Goal: Transaction & Acquisition: Obtain resource

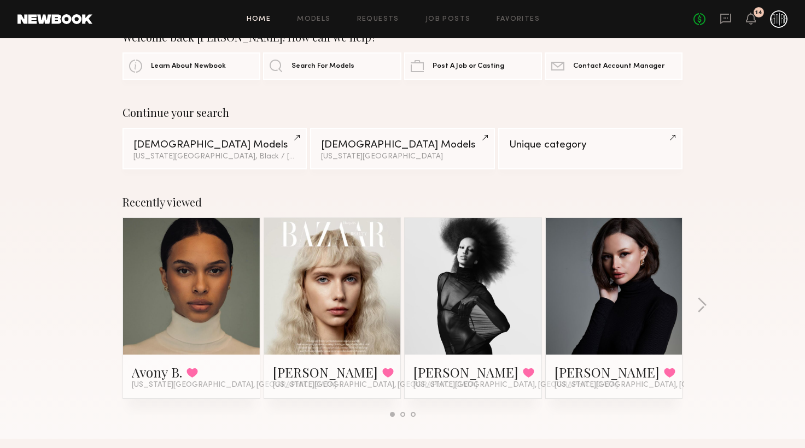
scroll to position [57, 0]
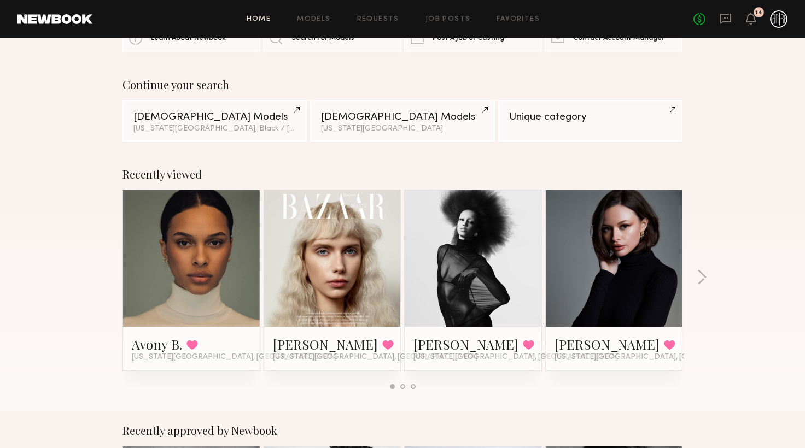
click at [489, 272] on link at bounding box center [472, 258] width 67 height 137
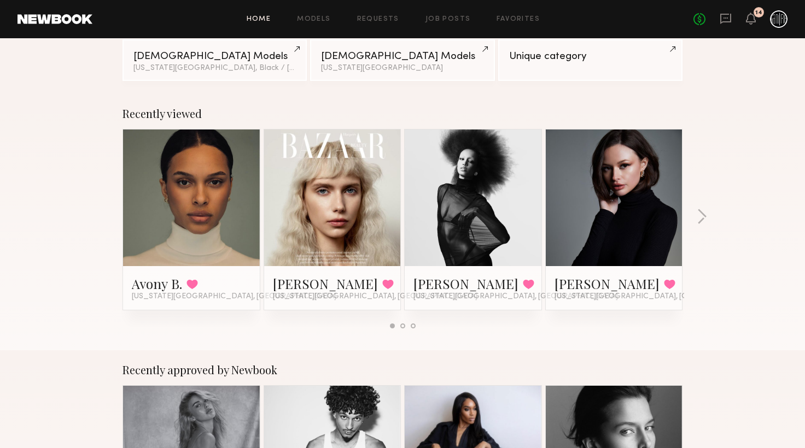
scroll to position [231, 0]
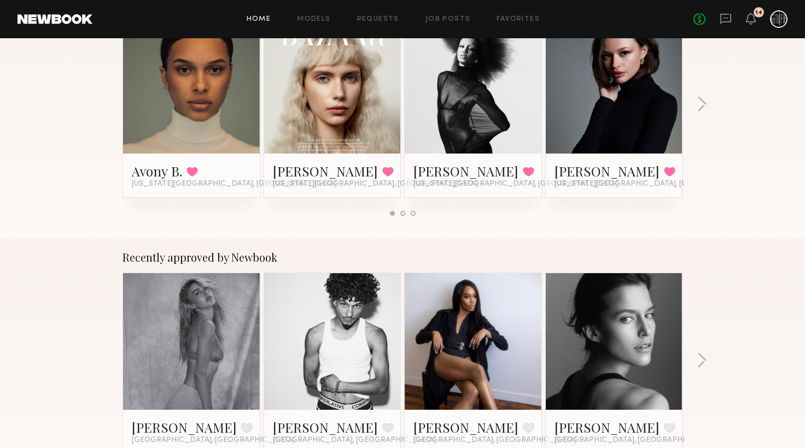
click at [193, 80] on link at bounding box center [191, 85] width 67 height 137
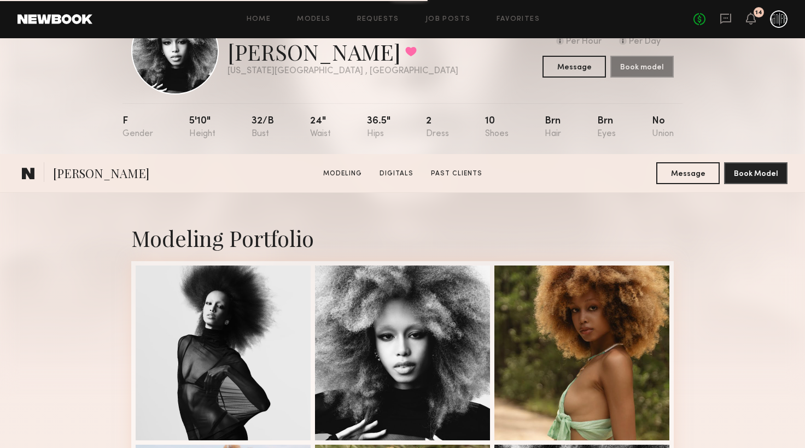
scroll to position [289, 0]
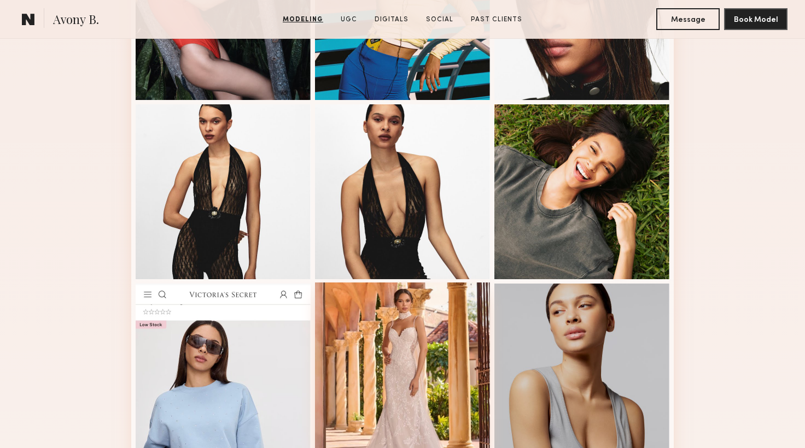
scroll to position [808, 0]
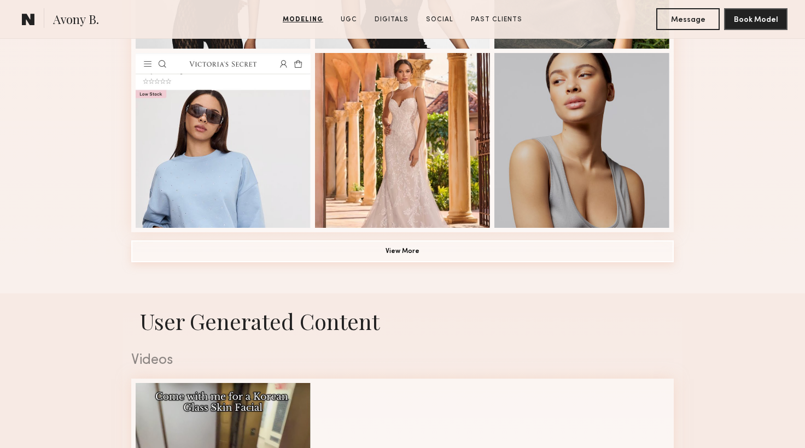
click at [438, 259] on button "View More" at bounding box center [402, 251] width 542 height 22
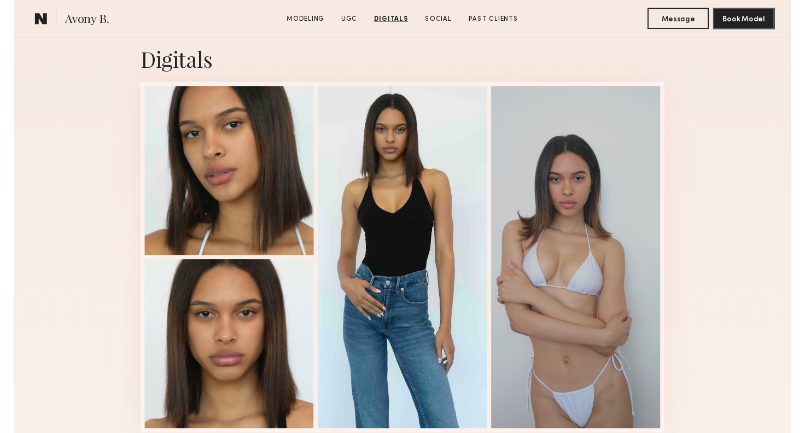
scroll to position [1904, 0]
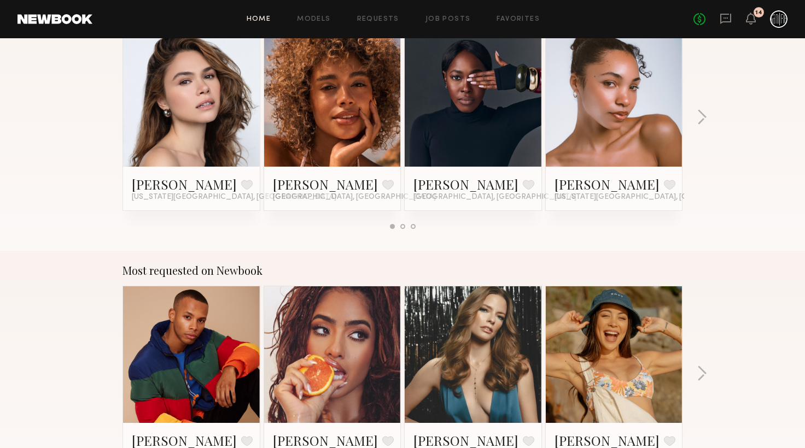
scroll to position [808, 0]
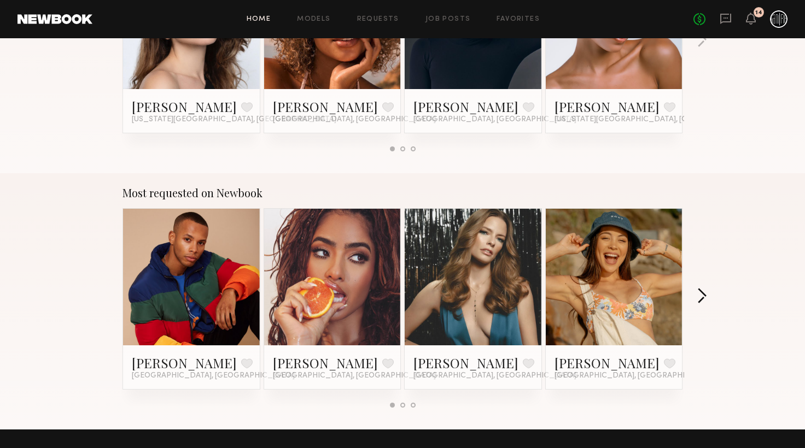
click at [706, 300] on button "button" at bounding box center [701, 297] width 10 height 18
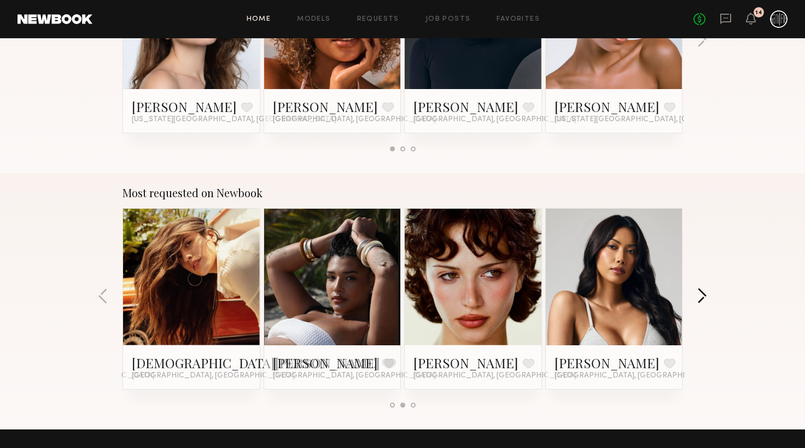
click at [706, 300] on button "button" at bounding box center [701, 297] width 10 height 18
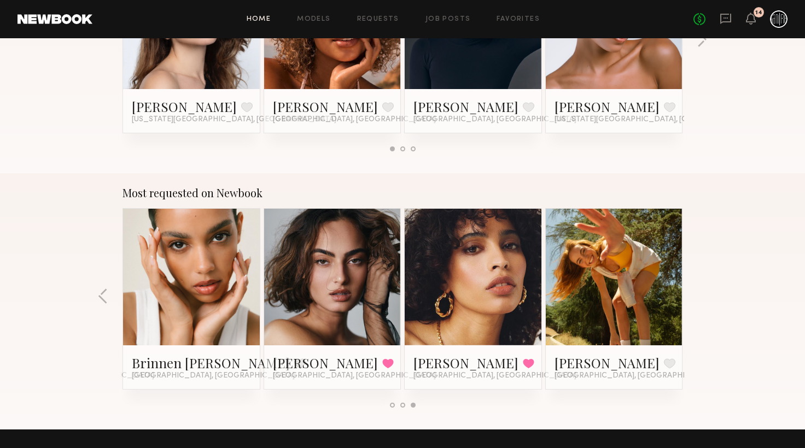
click at [706, 300] on div "Most requested on Newbook Dorion W. Favorite Los Angeles, CA Melissa B. Favorit…" at bounding box center [402, 301] width 805 height 256
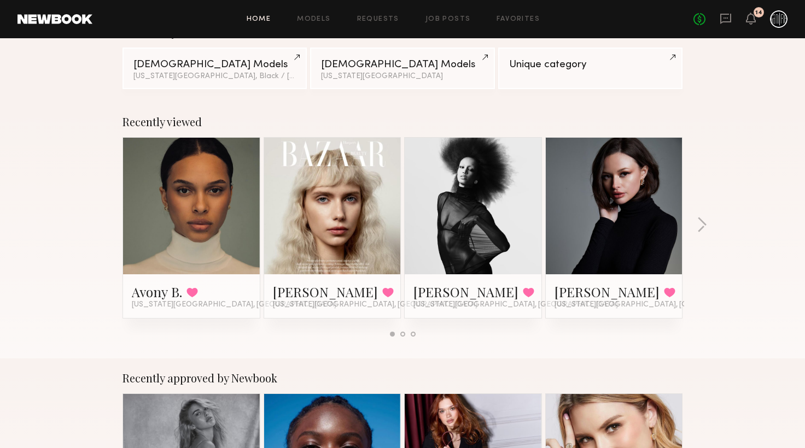
scroll to position [115, 0]
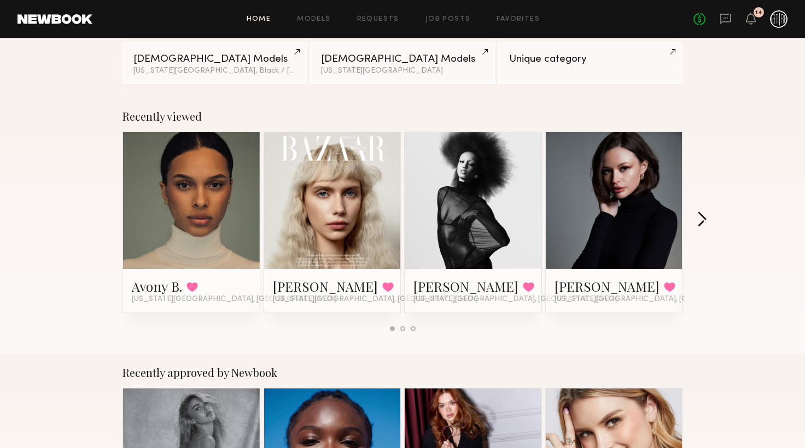
click at [705, 222] on button "button" at bounding box center [701, 221] width 10 height 18
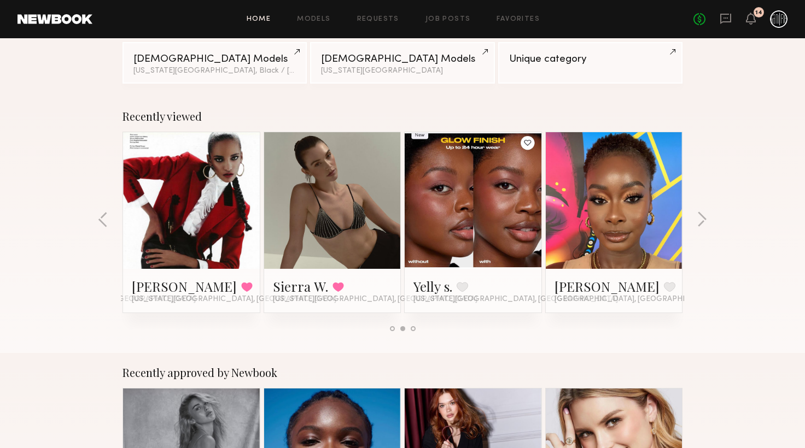
click at [295, 203] on div at bounding box center [332, 200] width 137 height 137
click at [336, 247] on link at bounding box center [332, 200] width 67 height 137
click at [218, 250] on link at bounding box center [191, 200] width 67 height 137
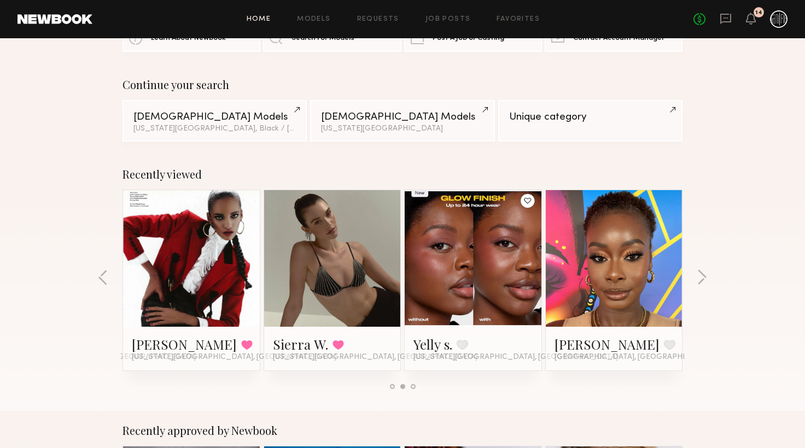
scroll to position [231, 0]
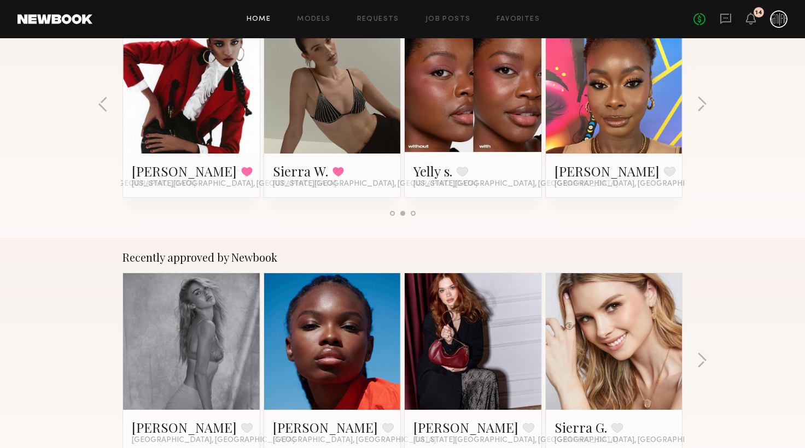
click at [454, 310] on link at bounding box center [472, 341] width 67 height 137
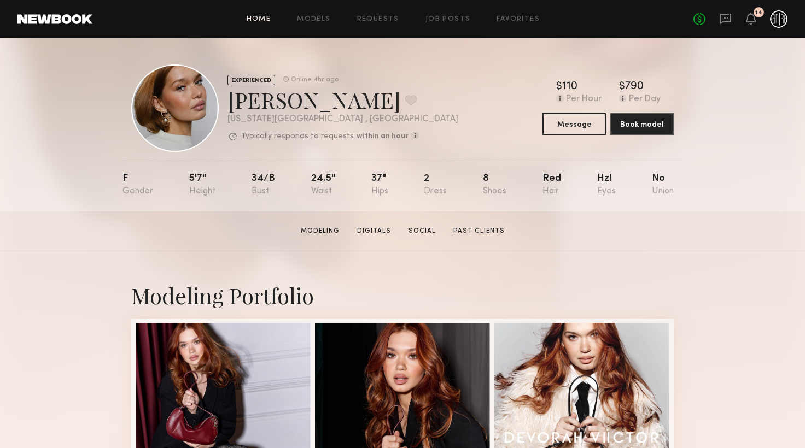
click at [264, 23] on link "Home" at bounding box center [259, 19] width 25 height 7
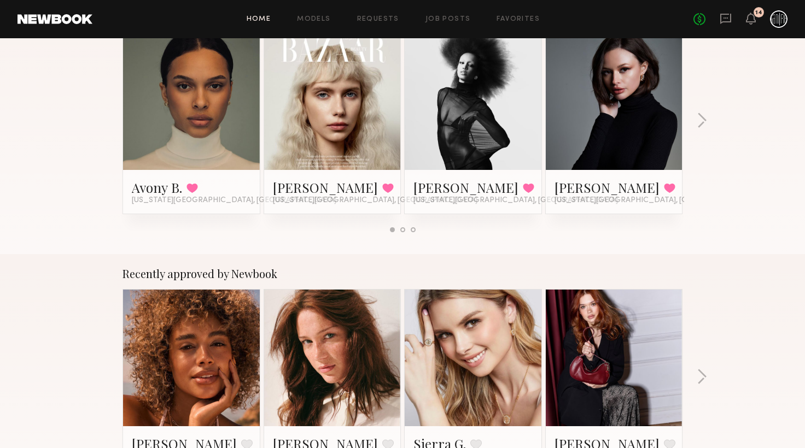
scroll to position [231, 0]
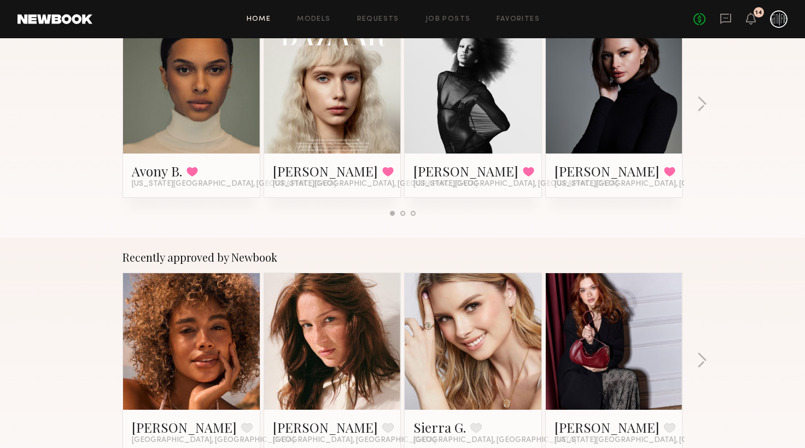
click at [166, 93] on link at bounding box center [191, 85] width 67 height 137
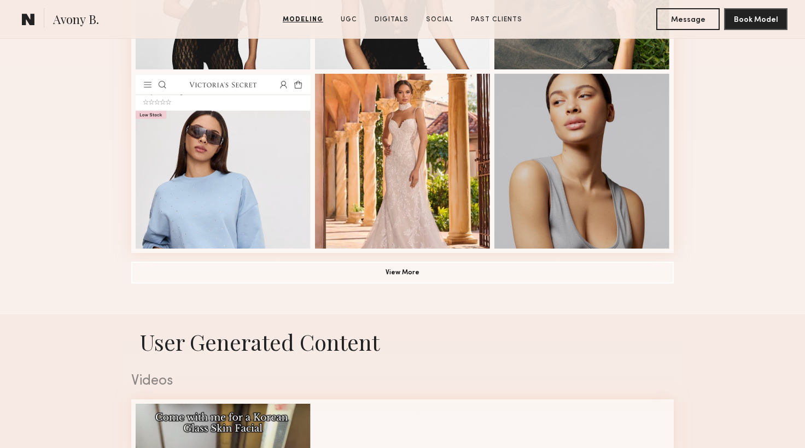
scroll to position [808, 0]
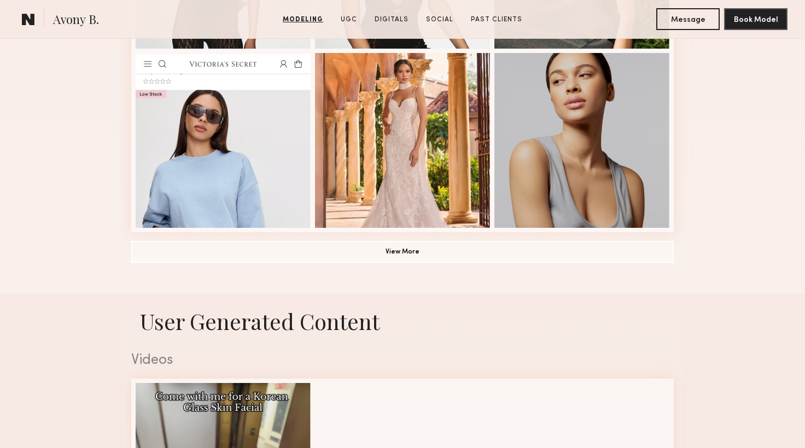
click at [334, 262] on button "View More" at bounding box center [402, 251] width 542 height 22
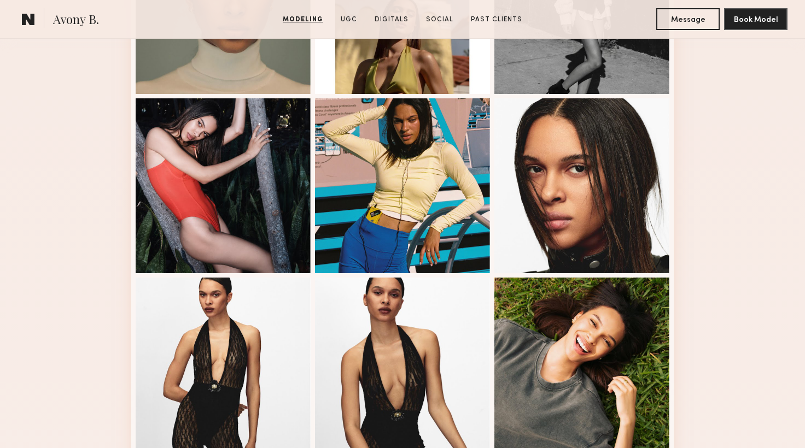
scroll to position [231, 0]
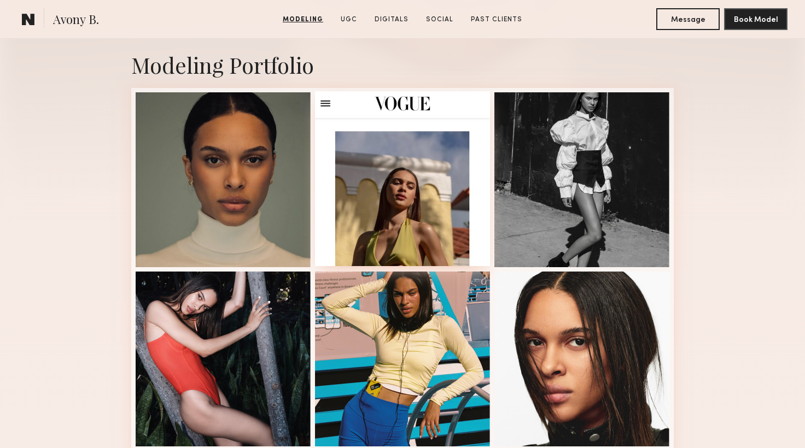
click at [391, 200] on div at bounding box center [402, 178] width 175 height 175
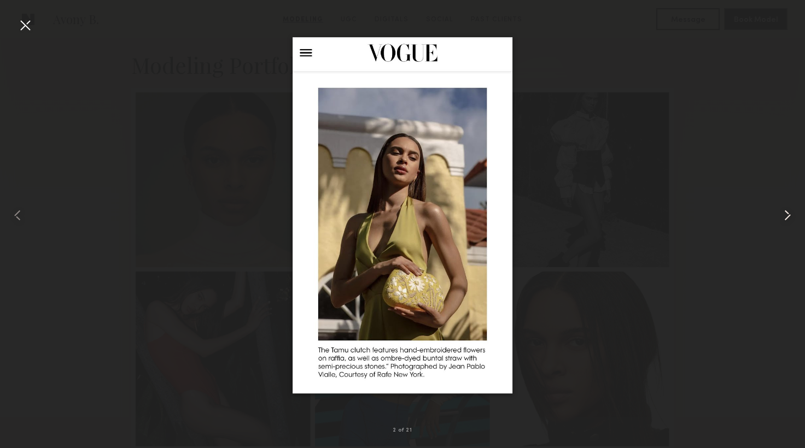
click at [780, 212] on common-icon at bounding box center [786, 215] width 17 height 17
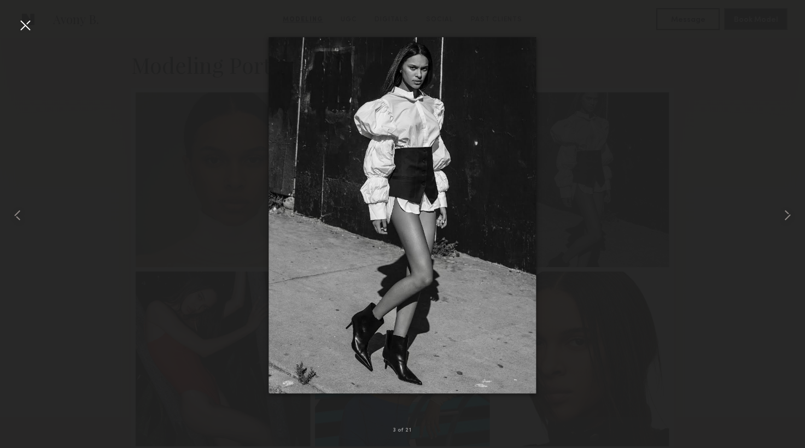
click at [741, 228] on div at bounding box center [402, 215] width 805 height 396
click at [715, 206] on div at bounding box center [402, 215] width 805 height 396
click at [32, 31] on div at bounding box center [24, 24] width 17 height 17
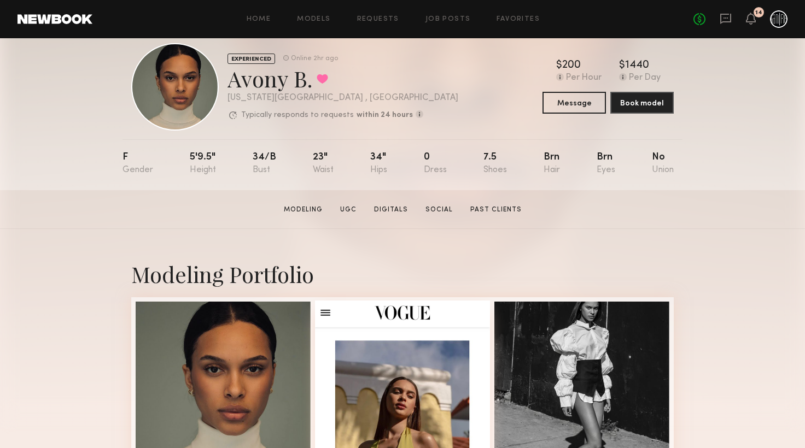
scroll to position [0, 0]
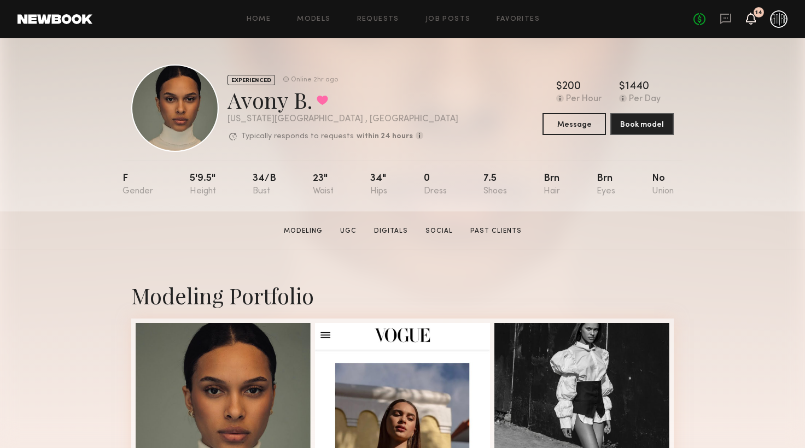
click at [753, 16] on icon at bounding box center [750, 18] width 9 height 8
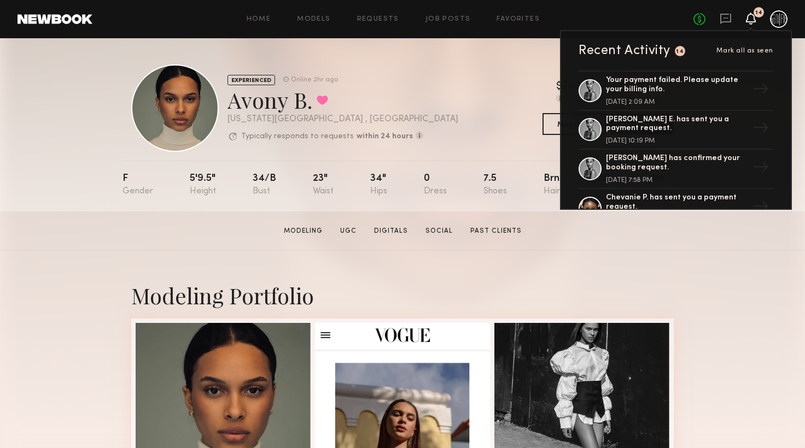
click at [369, 57] on nb-model-profile-header "EXPERIENCED Online 2hr ago Avony B. Favorited New York City , NY Typically resp…" at bounding box center [402, 95] width 560 height 114
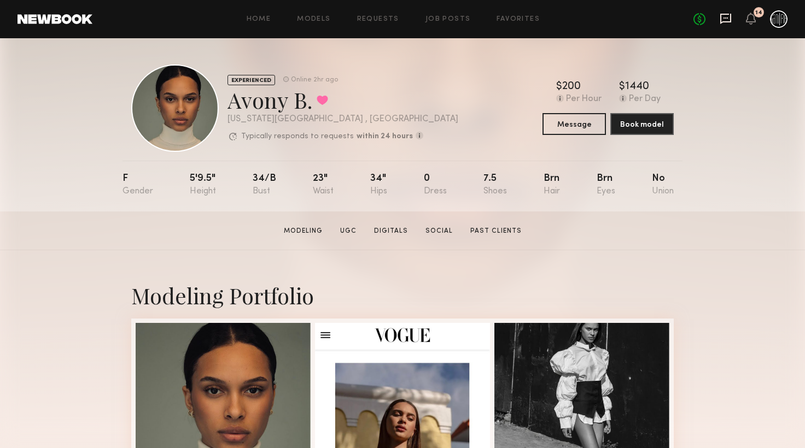
click at [724, 21] on icon at bounding box center [725, 19] width 11 height 10
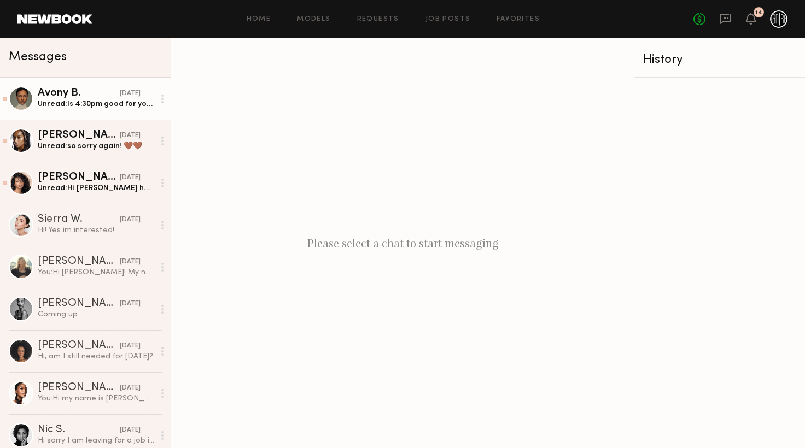
click at [68, 115] on link "Avony B. yesterday Unread: Is 4:30pm good for you?" at bounding box center [85, 99] width 171 height 42
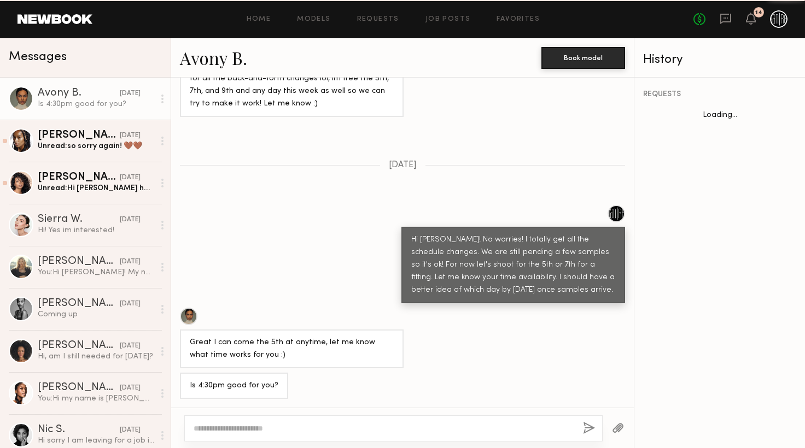
scroll to position [821, 0]
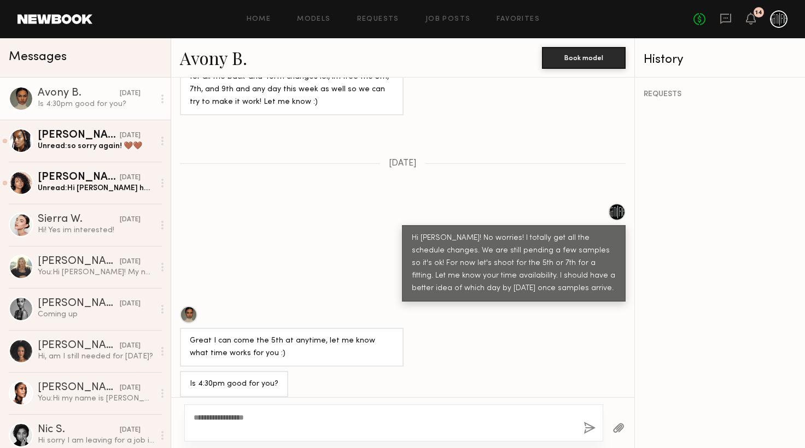
type textarea "**********"
click at [586, 426] on button "button" at bounding box center [589, 429] width 12 height 14
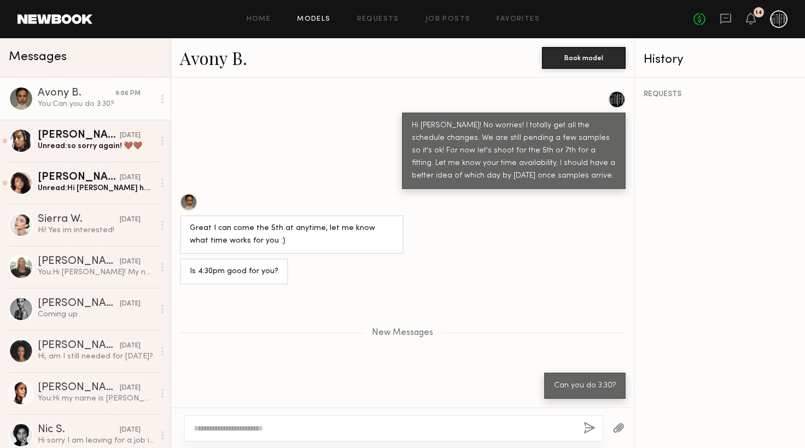
click at [322, 23] on link "Models" at bounding box center [313, 19] width 33 height 7
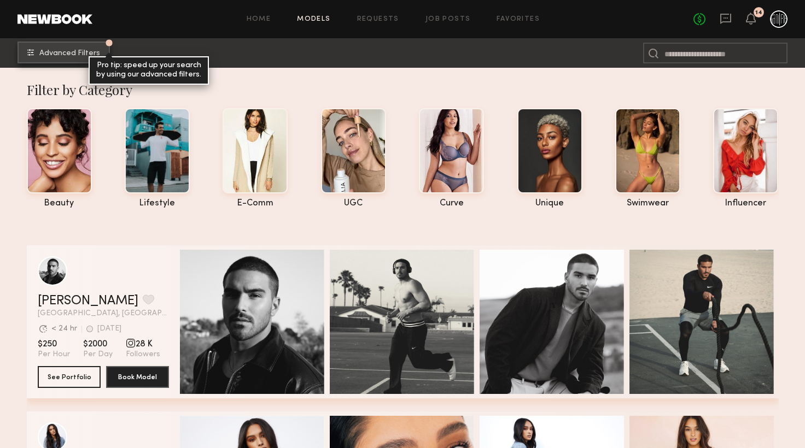
click at [83, 50] on span "Advanced Filters" at bounding box center [69, 54] width 61 height 8
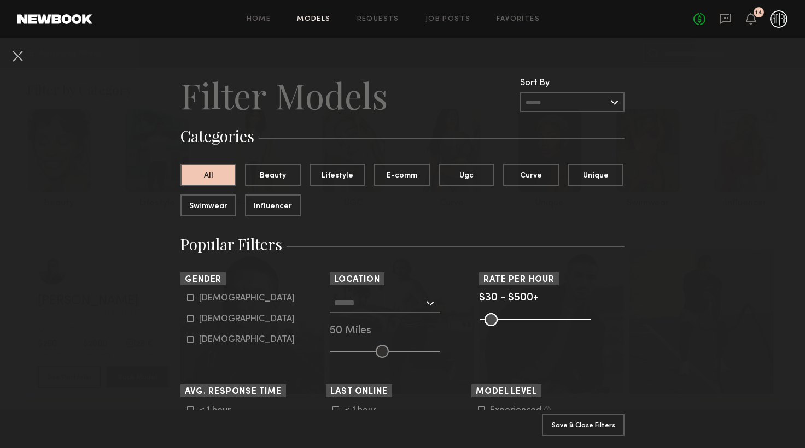
click at [224, 321] on div "Female" at bounding box center [247, 319] width 96 height 7
type input "**"
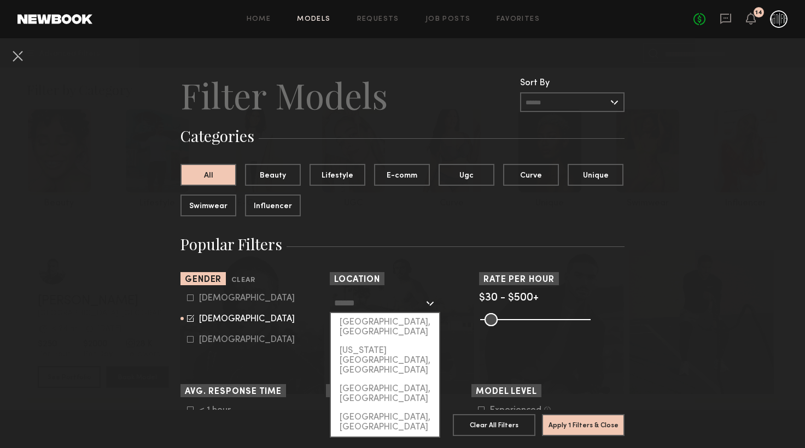
click at [345, 300] on input "text" at bounding box center [379, 303] width 90 height 19
click at [382, 343] on div "[US_STATE][GEOGRAPHIC_DATA], [GEOGRAPHIC_DATA]" at bounding box center [385, 361] width 108 height 38
type input "**********"
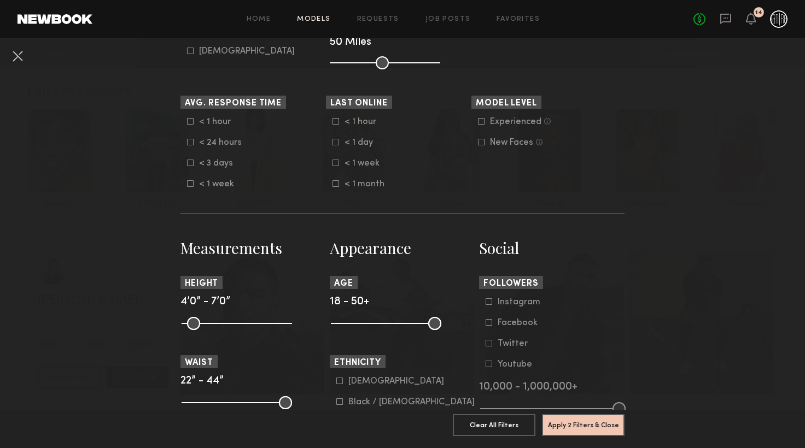
scroll to position [346, 0]
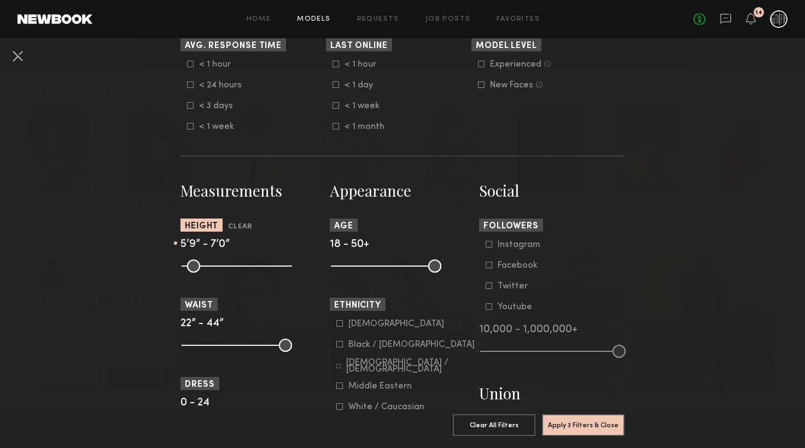
drag, startPoint x: 186, startPoint y: 267, endPoint x: 244, endPoint y: 261, distance: 58.2
type input "**"
click at [244, 261] on input "range" at bounding box center [236, 266] width 110 height 13
click at [607, 419] on button "Apply 3 Filters & Close" at bounding box center [583, 425] width 83 height 22
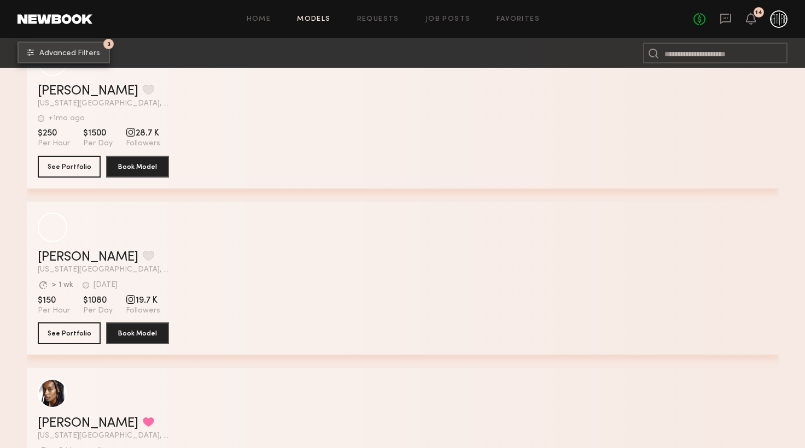
scroll to position [15296, 0]
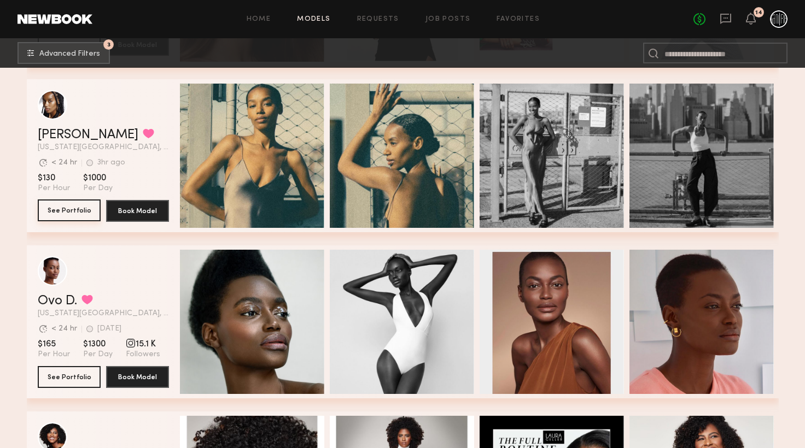
click at [66, 210] on button "See Portfolio" at bounding box center [69, 210] width 63 height 22
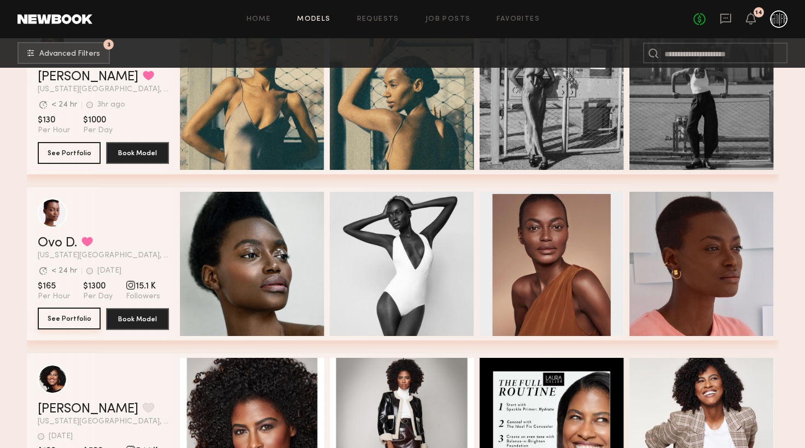
click at [74, 330] on button "See Portfolio" at bounding box center [69, 319] width 63 height 22
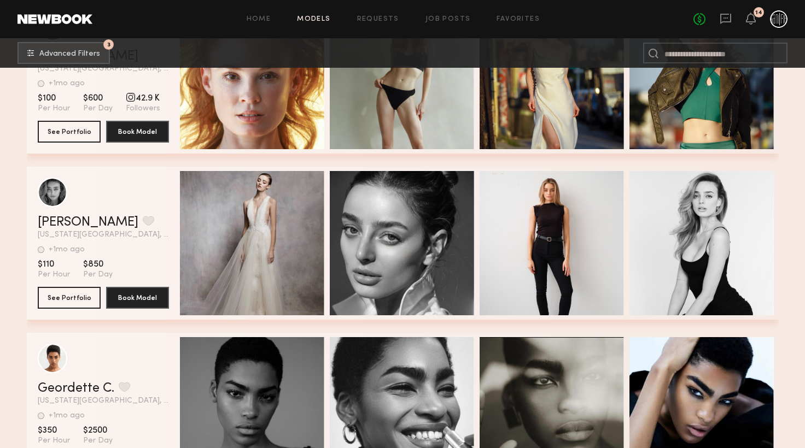
scroll to position [40031, 0]
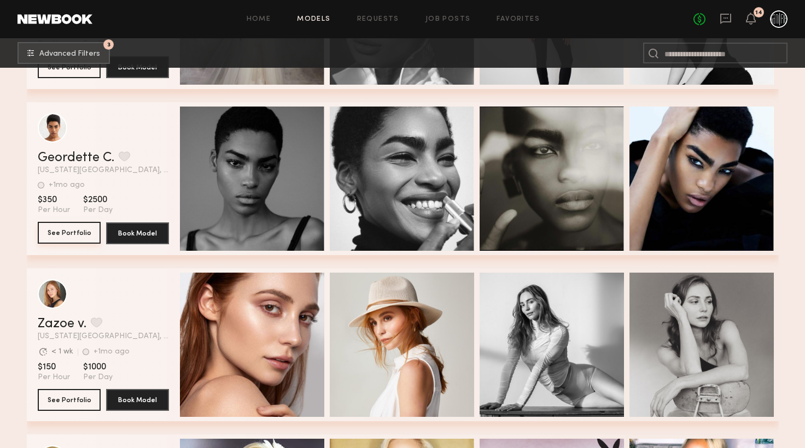
click at [65, 232] on button "See Portfolio" at bounding box center [69, 233] width 63 height 22
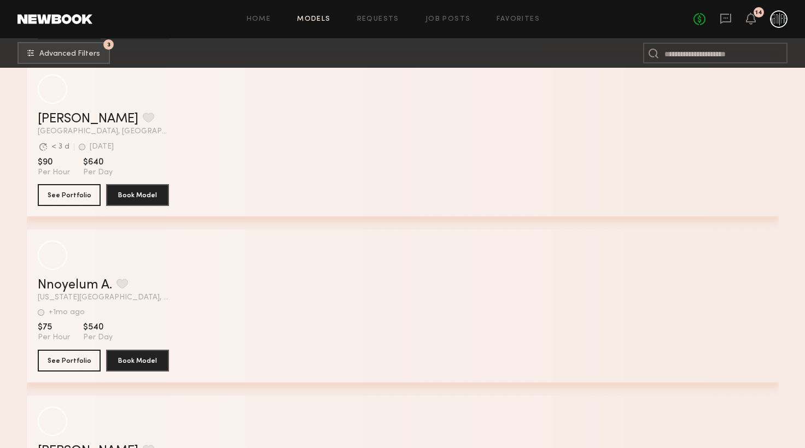
scroll to position [50147, 0]
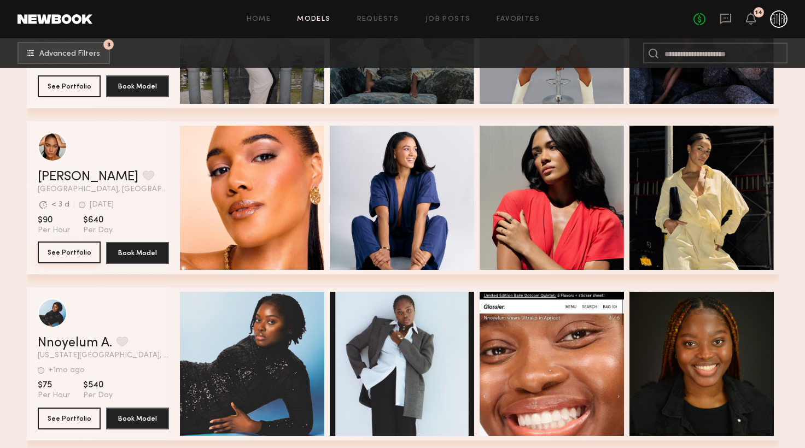
click at [69, 257] on button "See Portfolio" at bounding box center [69, 253] width 63 height 22
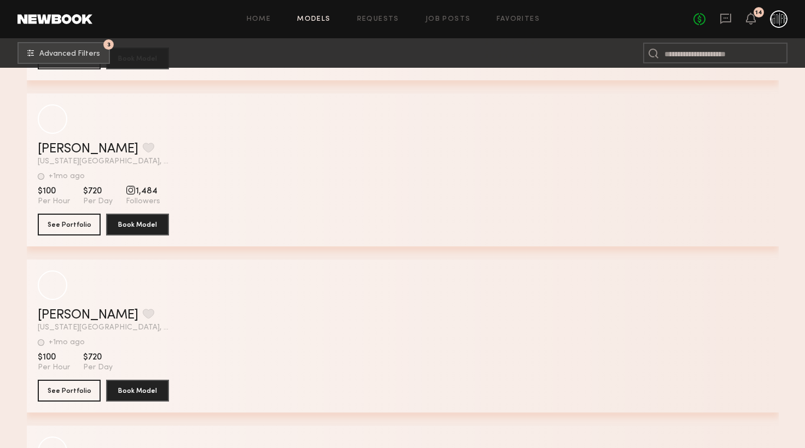
scroll to position [54597, 0]
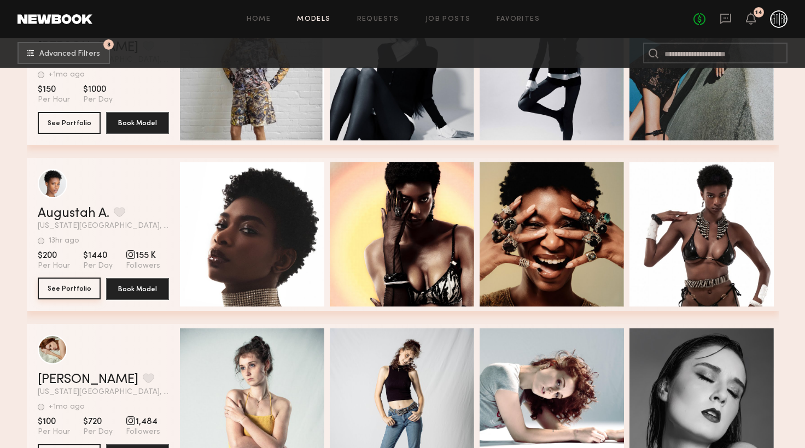
click at [66, 289] on button "See Portfolio" at bounding box center [69, 289] width 63 height 22
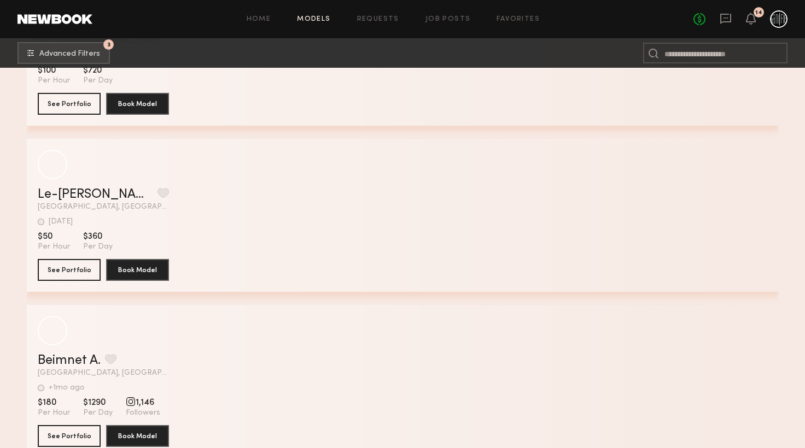
scroll to position [66875, 0]
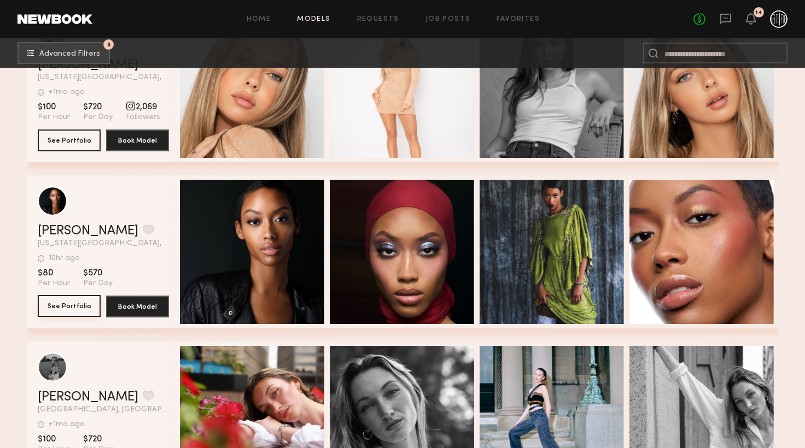
click at [84, 307] on button "See Portfolio" at bounding box center [69, 306] width 63 height 22
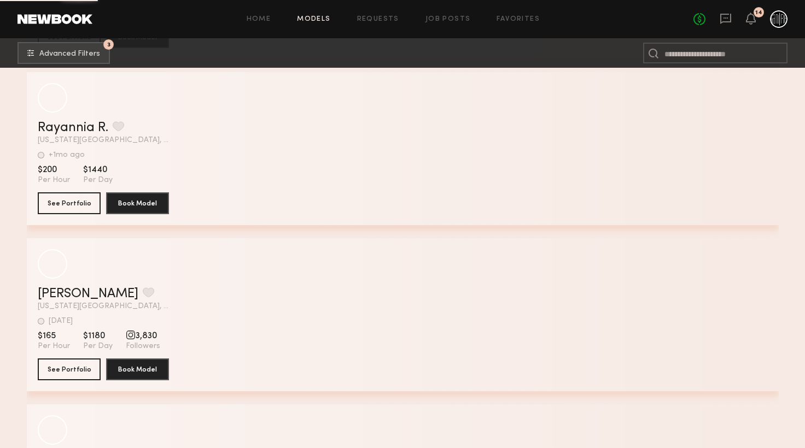
scroll to position [71010, 0]
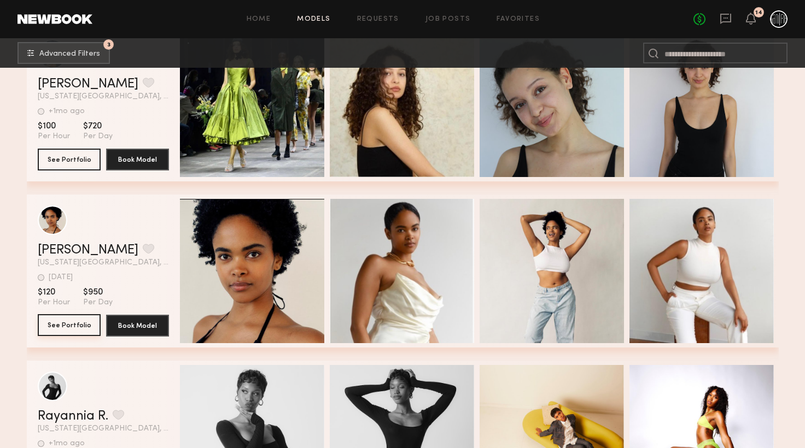
click at [45, 329] on button "See Portfolio" at bounding box center [69, 325] width 63 height 22
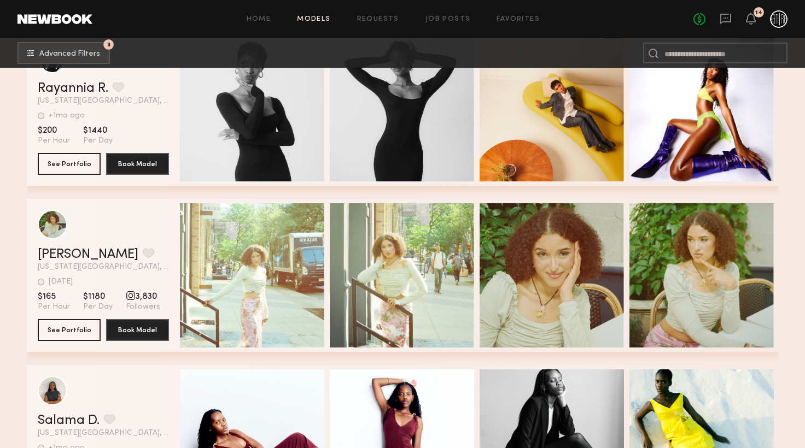
scroll to position [71107, 0]
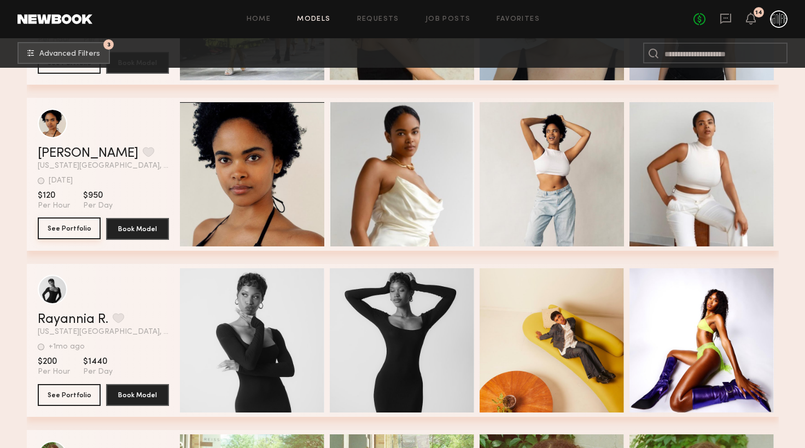
click at [54, 228] on button "See Portfolio" at bounding box center [69, 229] width 63 height 22
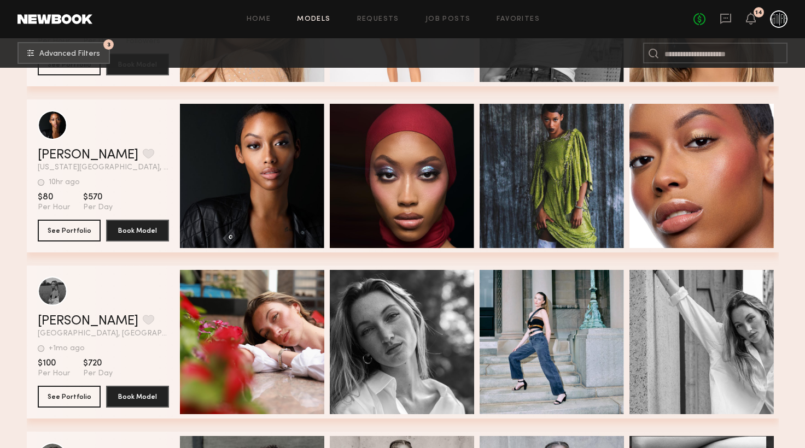
scroll to position [66894, 0]
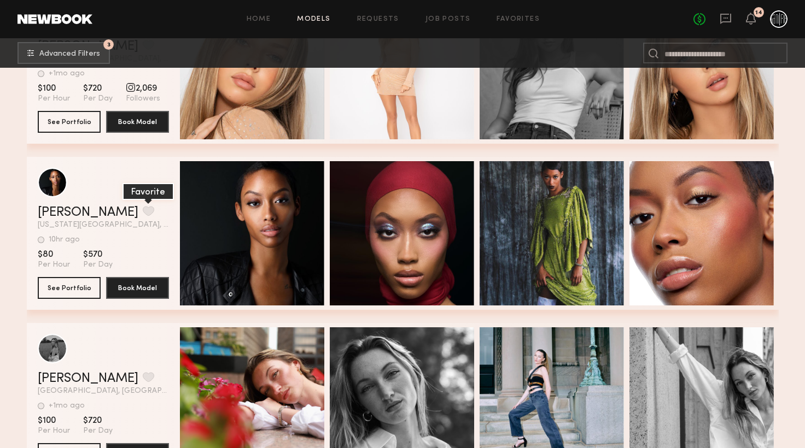
click at [143, 216] on button "grid" at bounding box center [148, 211] width 11 height 10
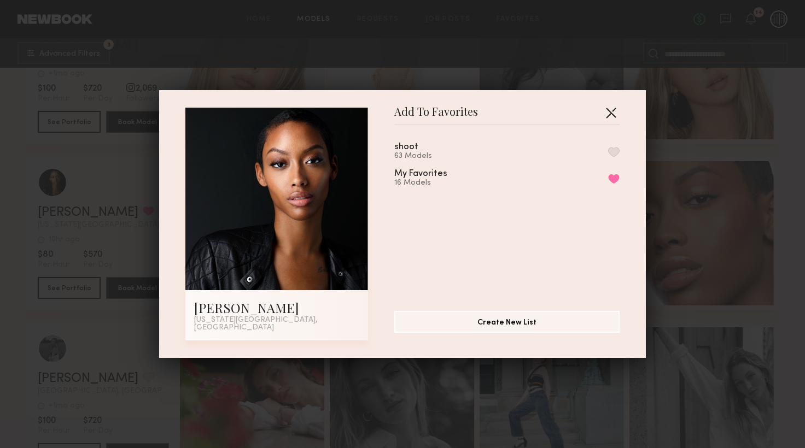
click at [608, 111] on button "button" at bounding box center [610, 112] width 17 height 17
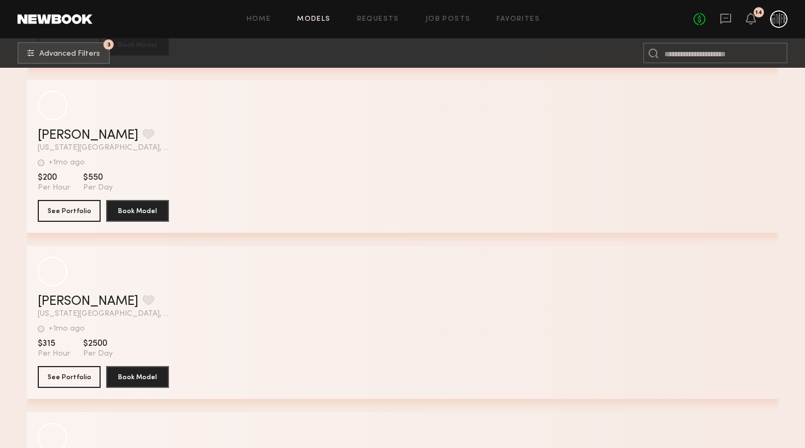
scroll to position [52348, 0]
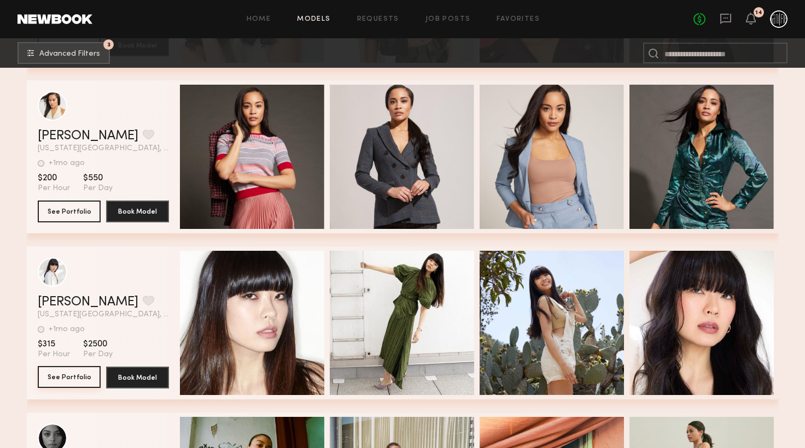
click at [57, 375] on button "See Portfolio" at bounding box center [69, 377] width 63 height 22
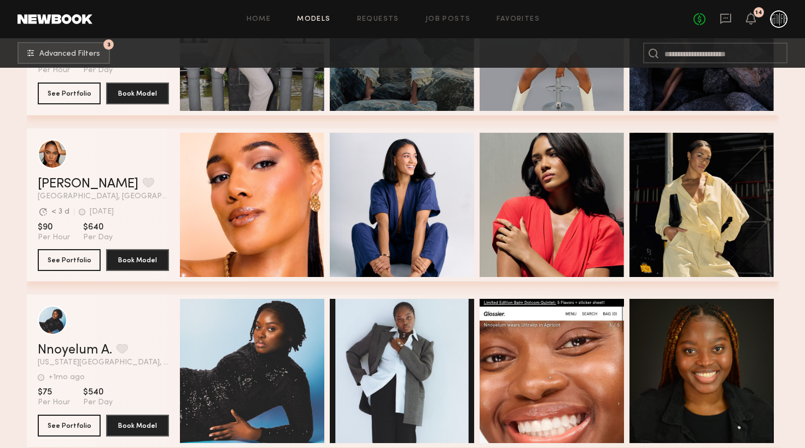
scroll to position [50083, 0]
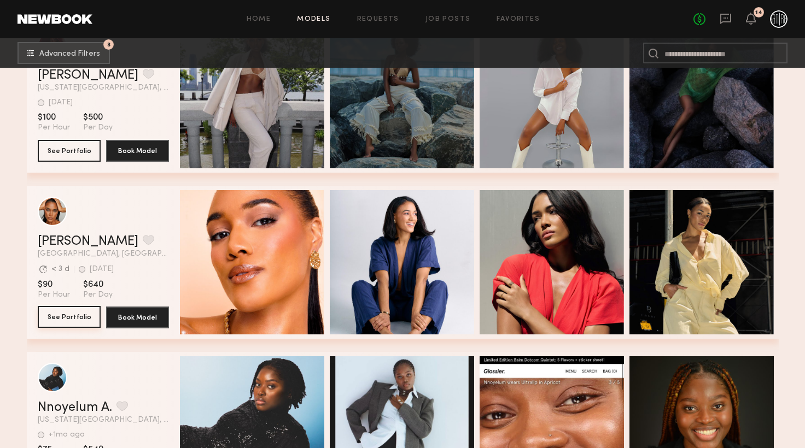
click at [62, 318] on button "See Portfolio" at bounding box center [69, 317] width 63 height 22
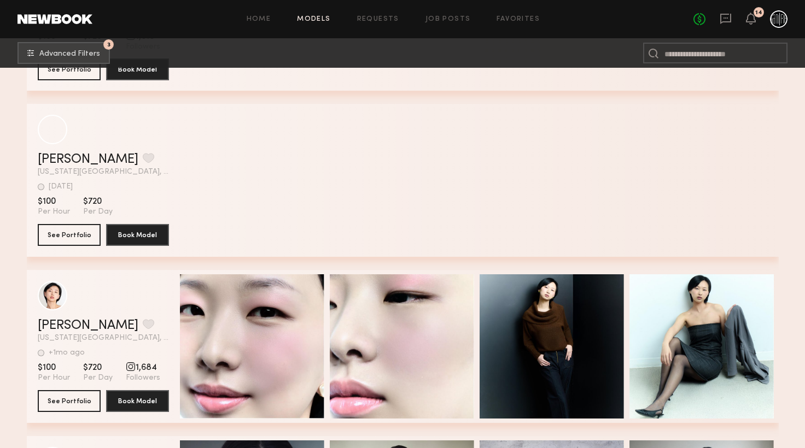
scroll to position [47831, 0]
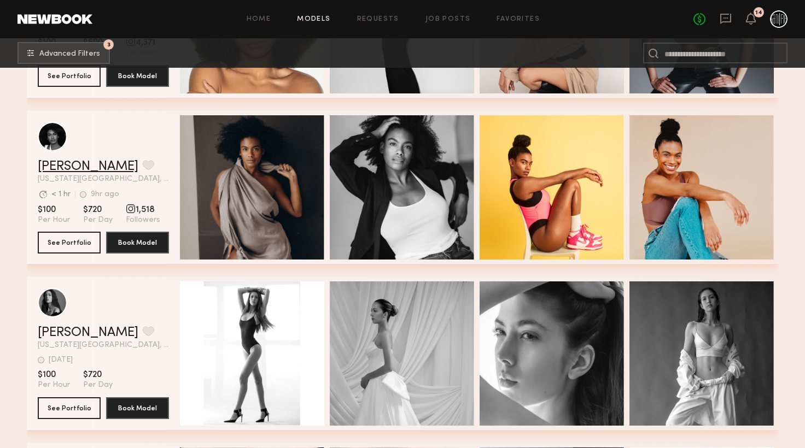
click at [71, 163] on link "Ashley C." at bounding box center [88, 166] width 101 height 13
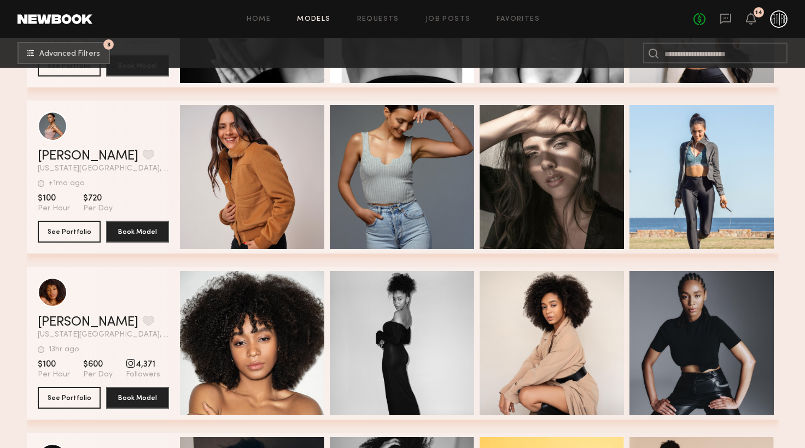
scroll to position [47485, 0]
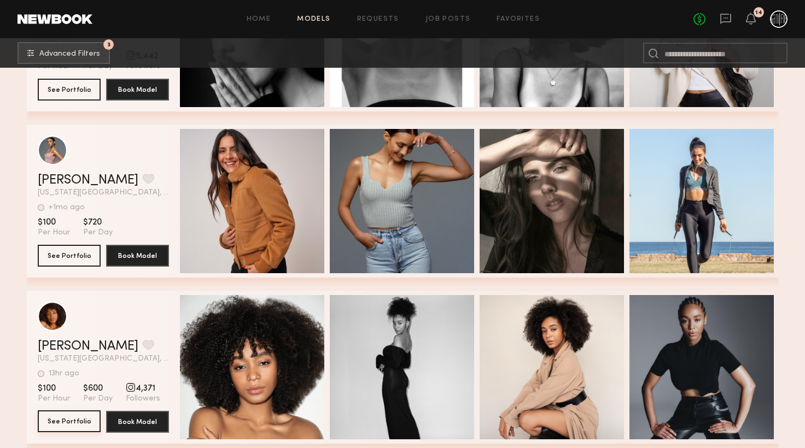
click at [73, 425] on button "See Portfolio" at bounding box center [69, 421] width 63 height 22
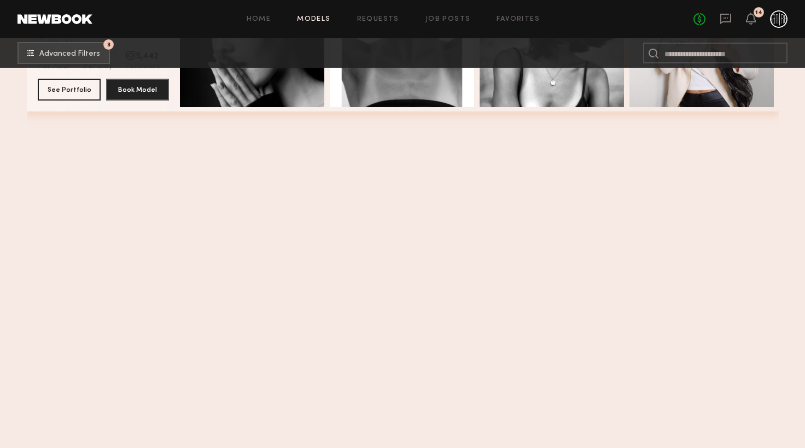
scroll to position [46908, 0]
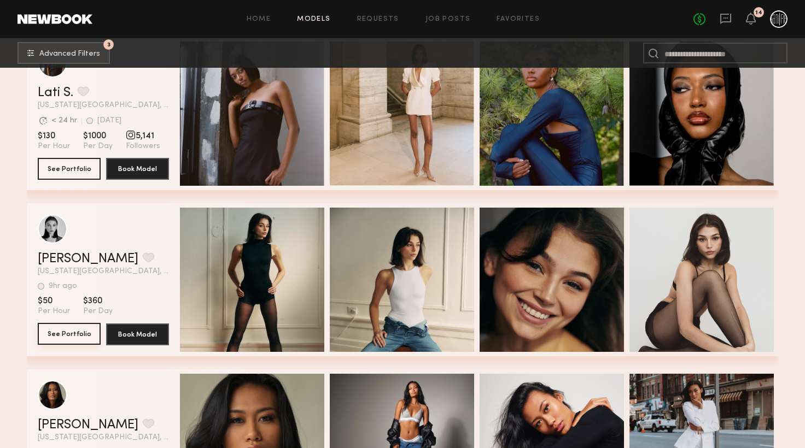
click at [56, 338] on button "See Portfolio" at bounding box center [69, 334] width 63 height 22
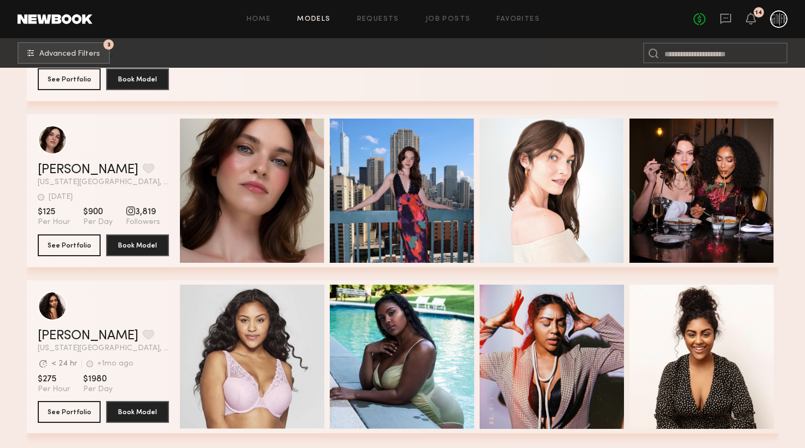
scroll to position [44773, 0]
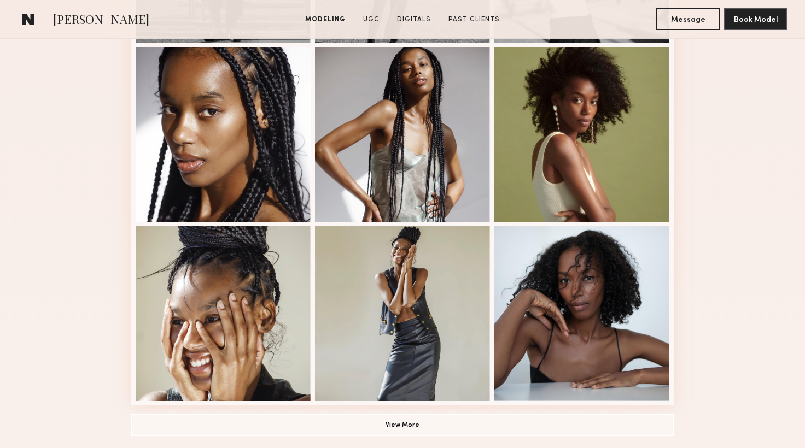
scroll to position [866, 0]
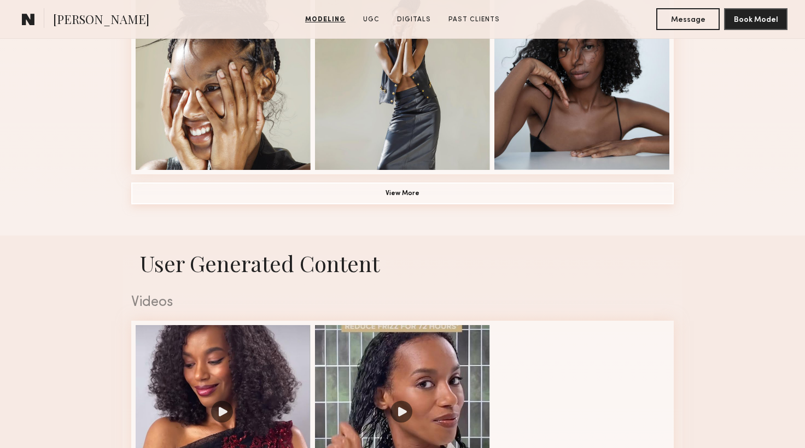
click at [407, 191] on button "View More" at bounding box center [402, 194] width 542 height 22
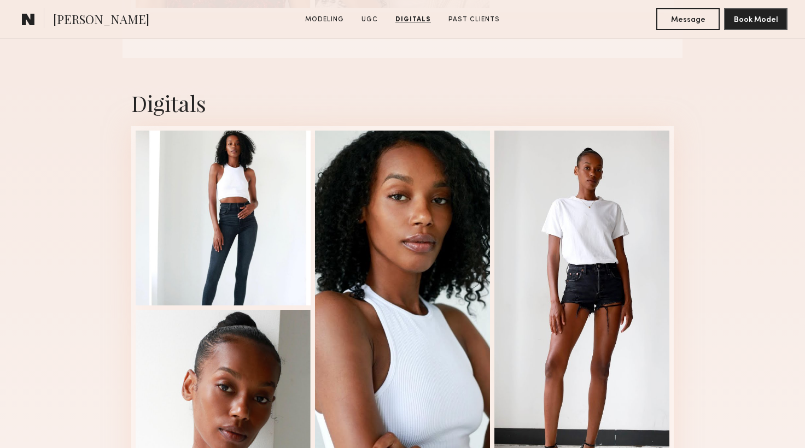
scroll to position [2078, 0]
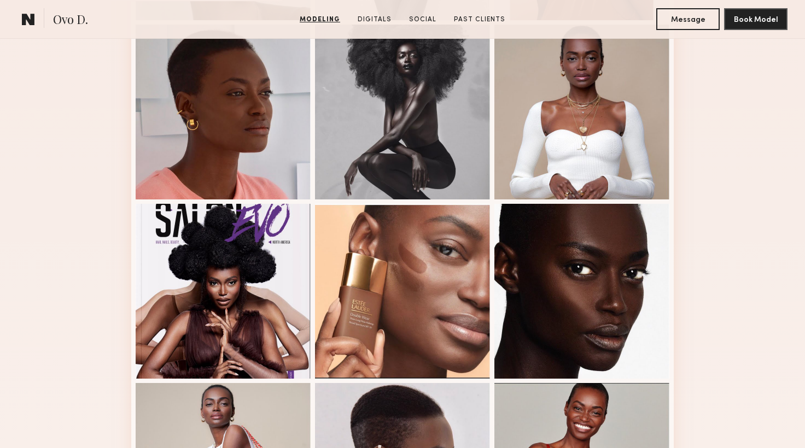
scroll to position [693, 0]
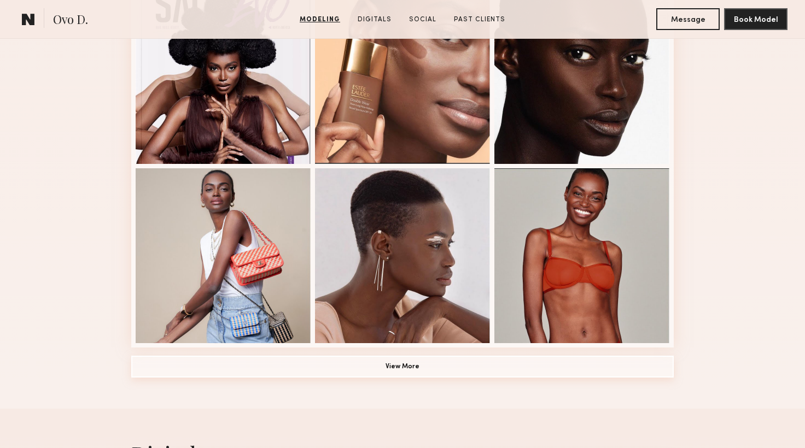
click at [322, 362] on button "View More" at bounding box center [402, 367] width 542 height 22
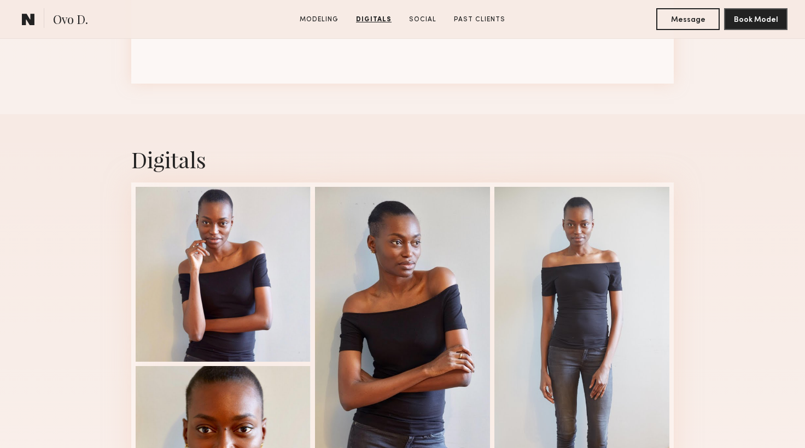
scroll to position [2020, 0]
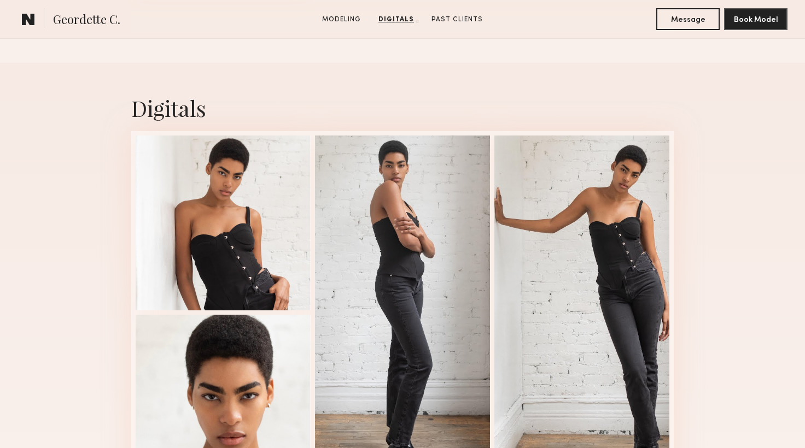
scroll to position [1212, 0]
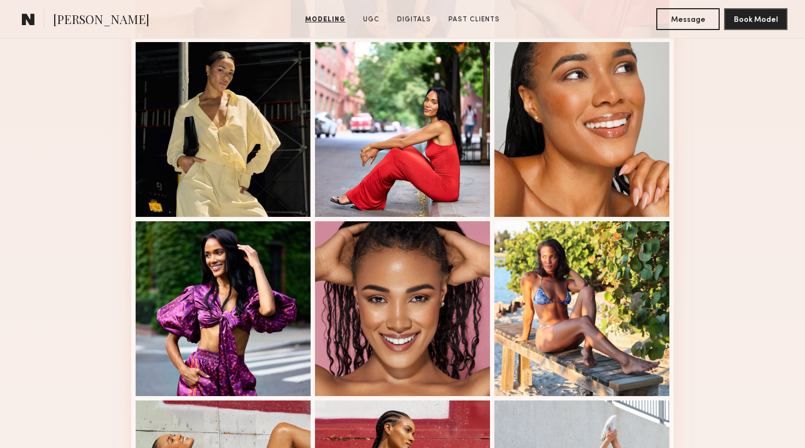
scroll to position [404, 0]
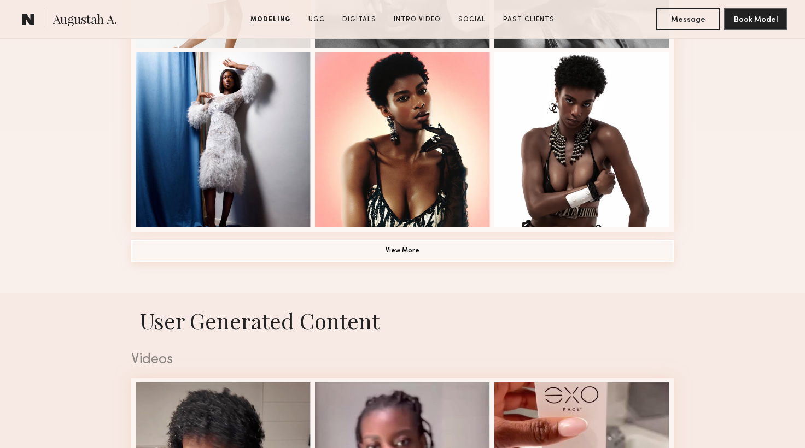
scroll to position [808, 0]
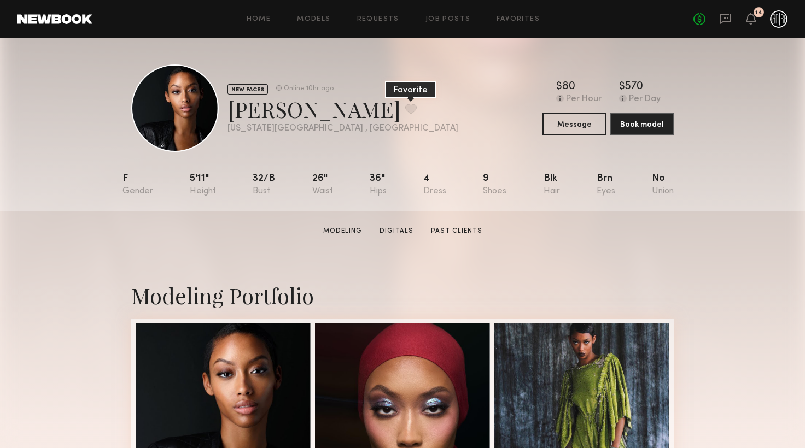
click at [405, 107] on button at bounding box center [410, 109] width 11 height 10
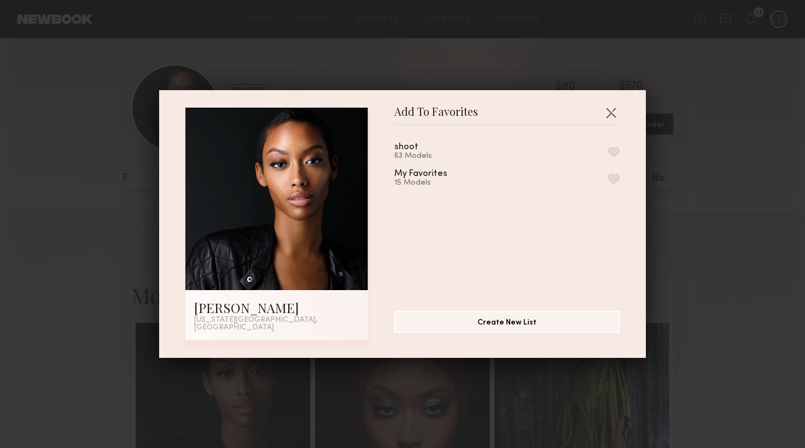
click at [617, 183] on button "button" at bounding box center [613, 179] width 11 height 10
click at [610, 121] on button "button" at bounding box center [610, 112] width 17 height 17
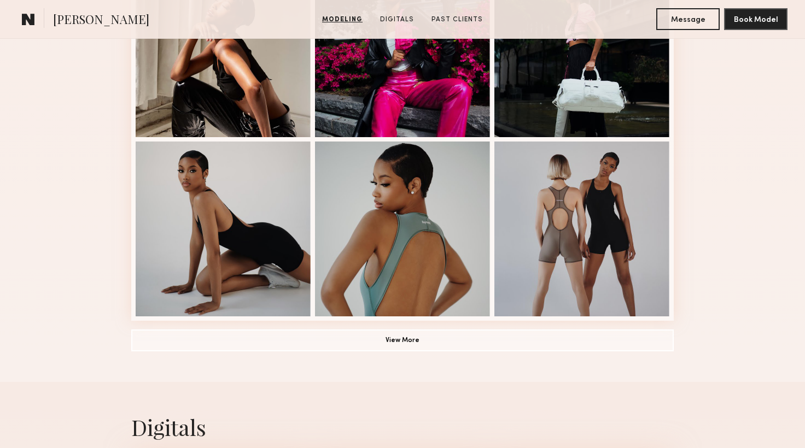
scroll to position [750, 0]
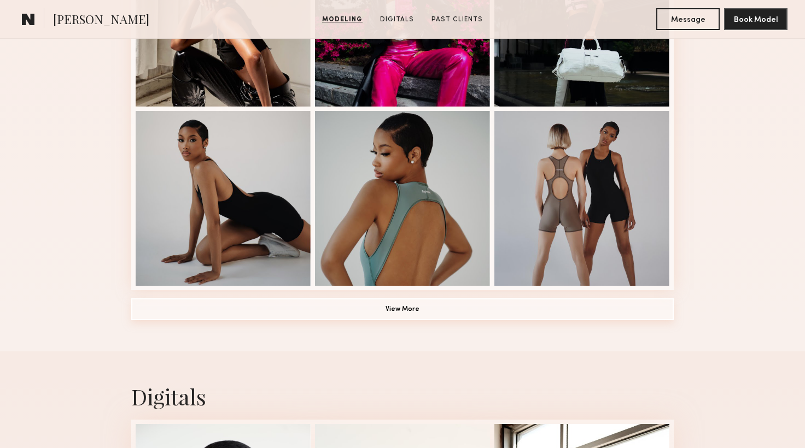
click at [395, 313] on button "View More" at bounding box center [402, 309] width 542 height 22
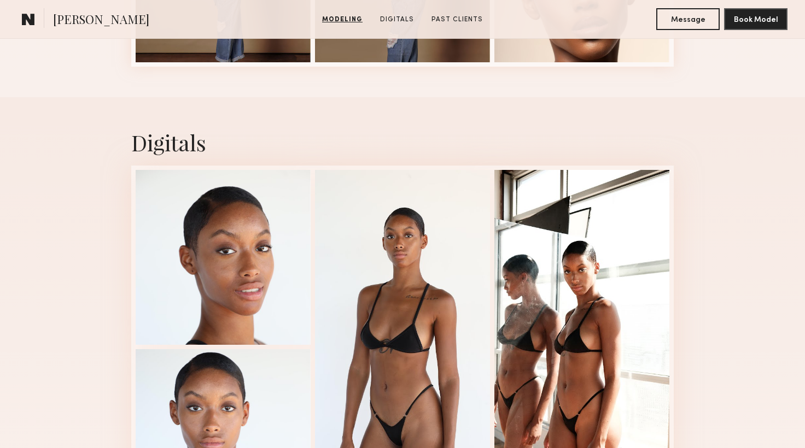
scroll to position [1212, 0]
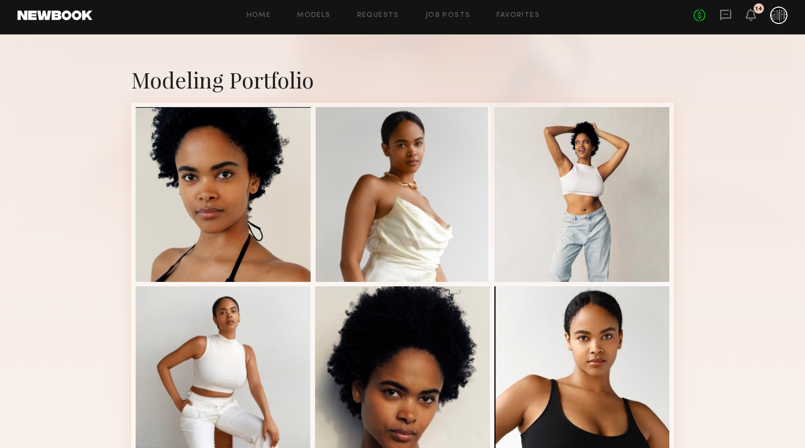
scroll to position [173, 0]
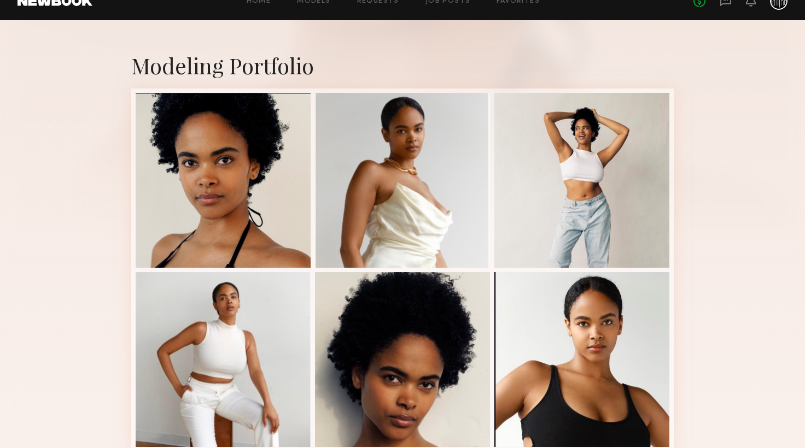
scroll to position [173, 0]
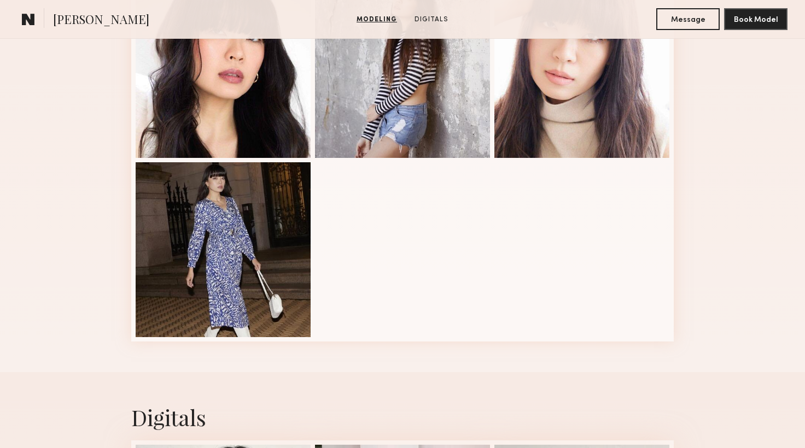
scroll to position [231, 0]
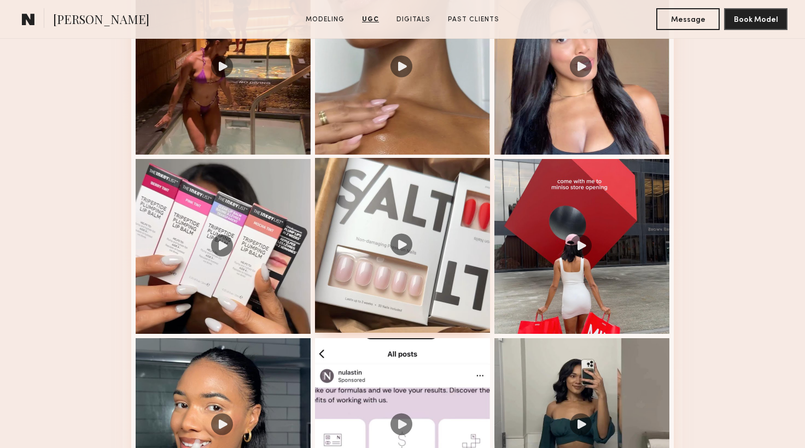
scroll to position [1212, 0]
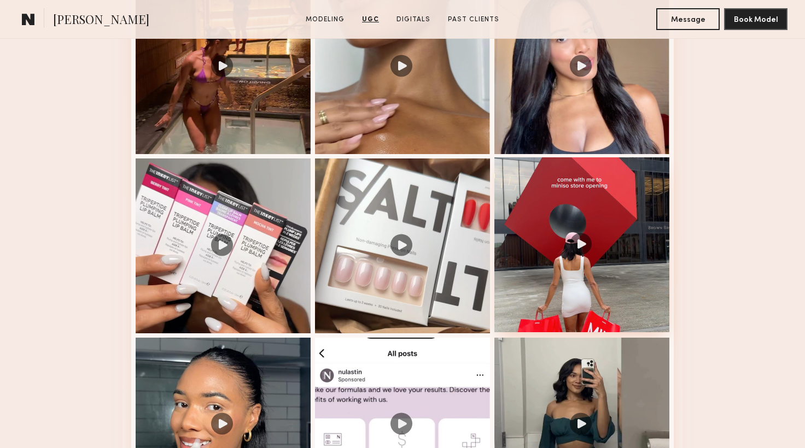
click at [590, 255] on div at bounding box center [581, 244] width 175 height 175
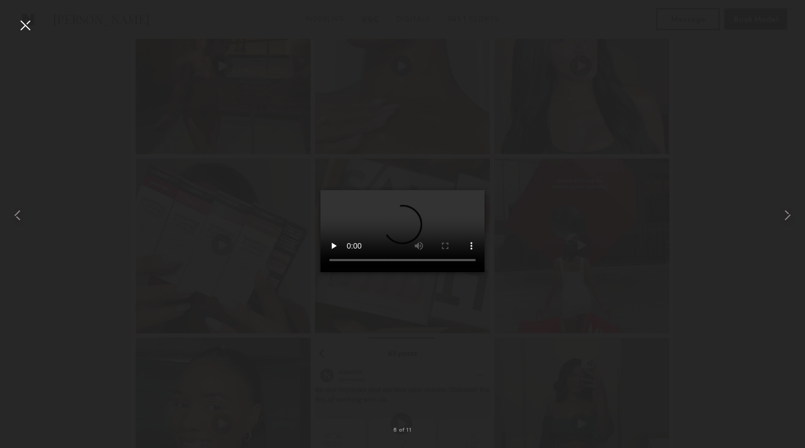
click at [25, 30] on div at bounding box center [24, 24] width 17 height 17
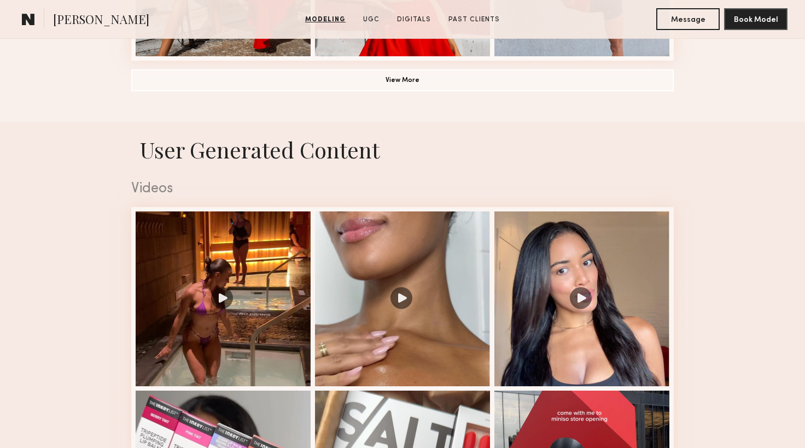
scroll to position [981, 0]
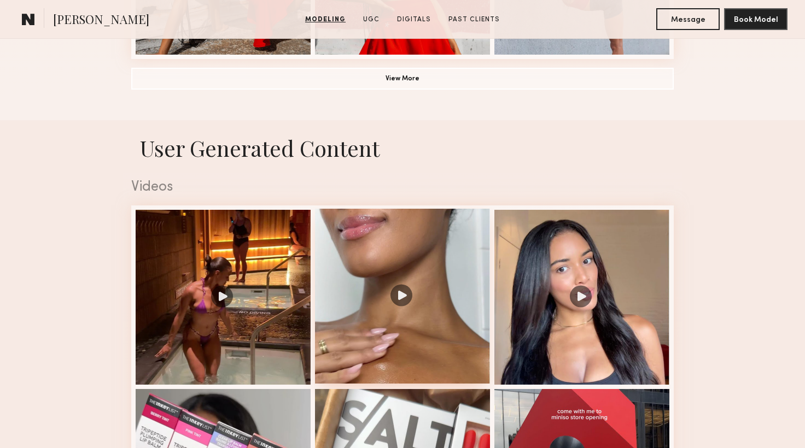
click at [426, 307] on div at bounding box center [402, 296] width 175 height 175
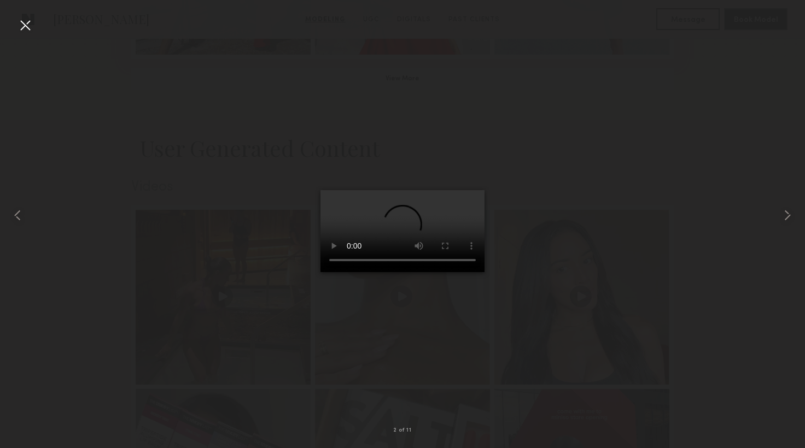
click at [21, 23] on div at bounding box center [24, 24] width 17 height 17
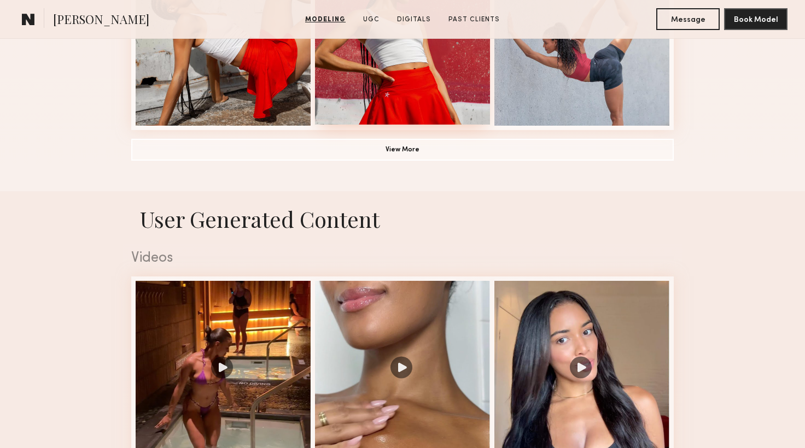
scroll to position [808, 0]
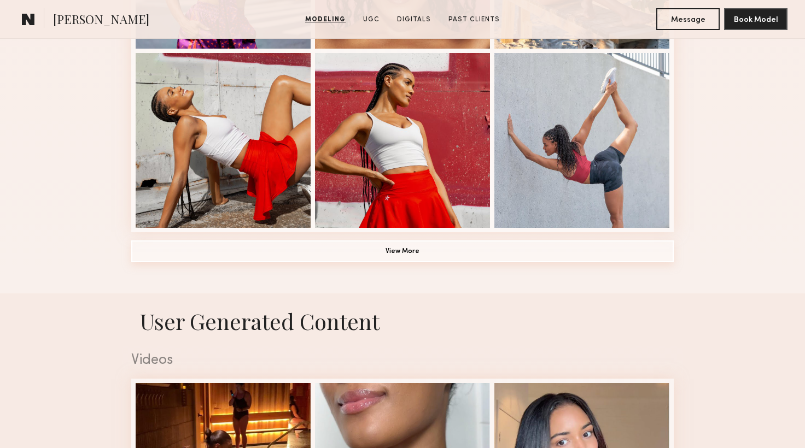
click at [407, 253] on button "View More" at bounding box center [402, 251] width 542 height 22
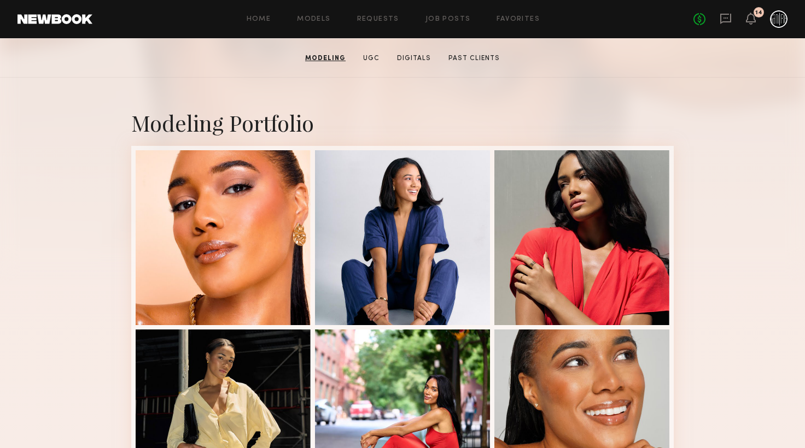
scroll to position [0, 0]
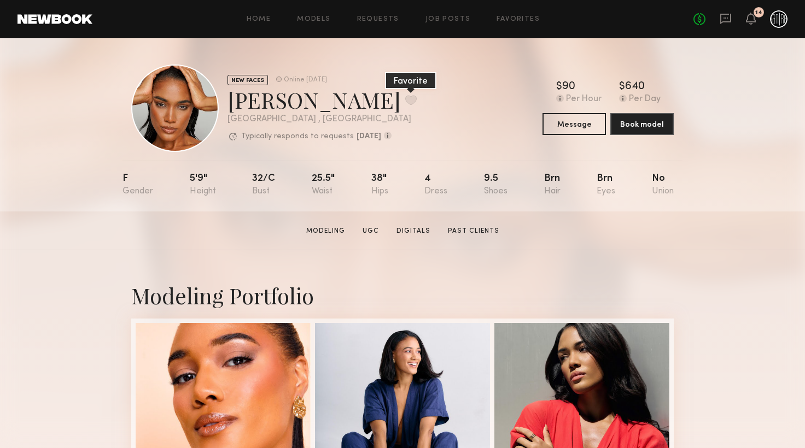
click at [405, 96] on button at bounding box center [410, 100] width 11 height 10
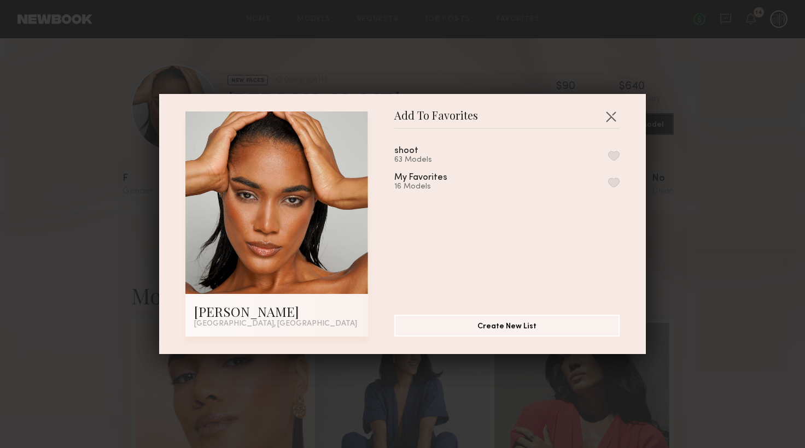
click at [612, 183] on button "button" at bounding box center [613, 183] width 11 height 10
click at [606, 123] on button "button" at bounding box center [610, 116] width 17 height 17
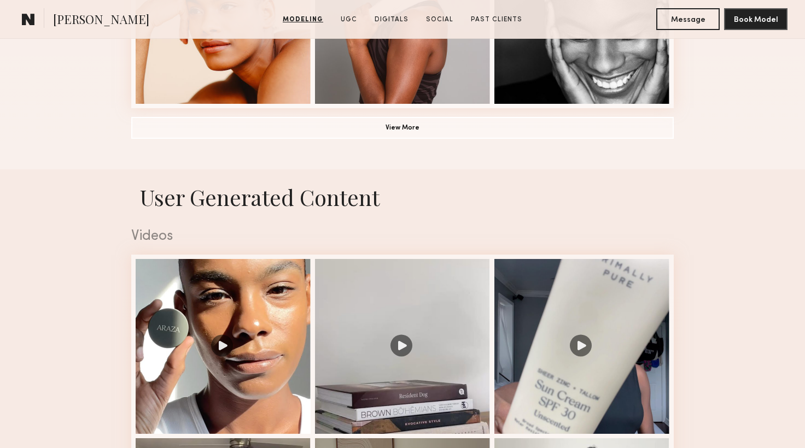
scroll to position [981, 0]
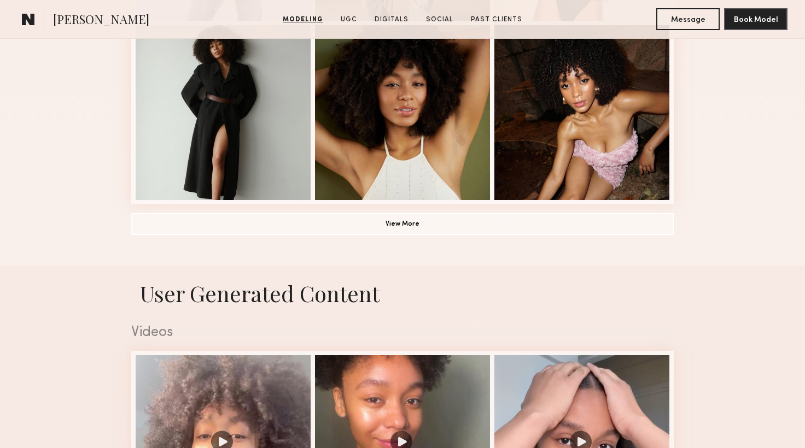
scroll to position [808, 0]
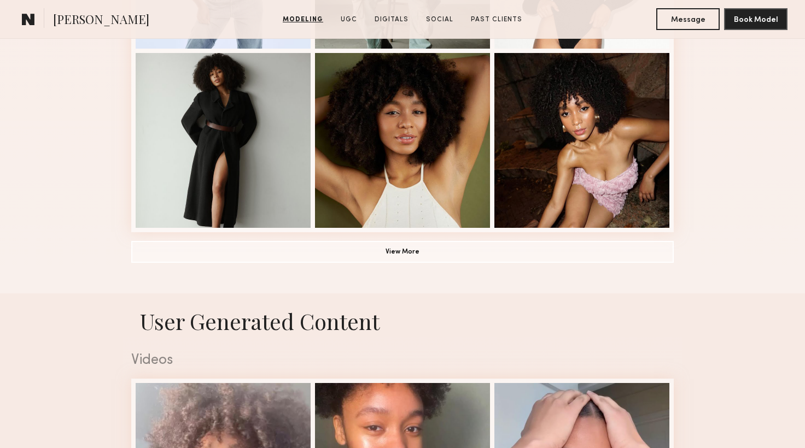
click at [421, 259] on button "View More" at bounding box center [402, 251] width 542 height 22
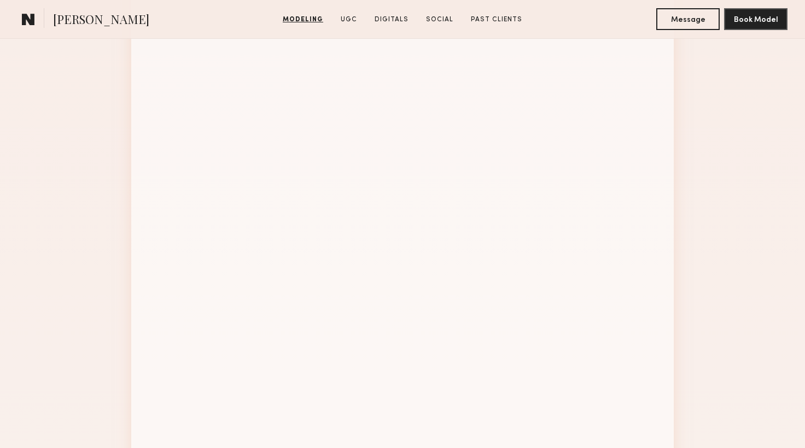
scroll to position [1327, 0]
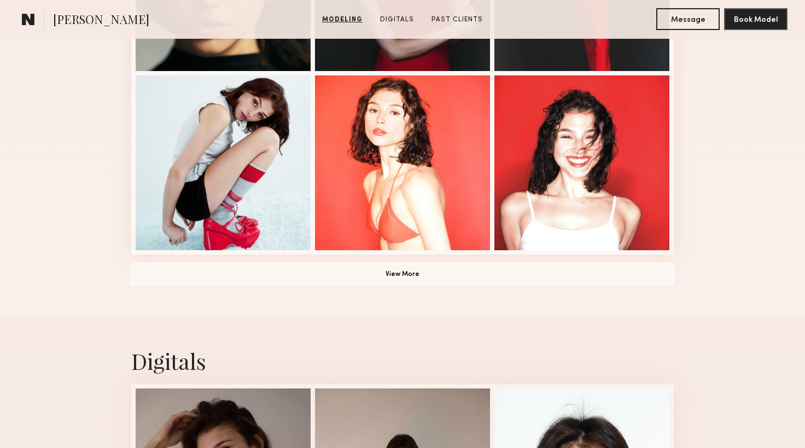
scroll to position [808, 0]
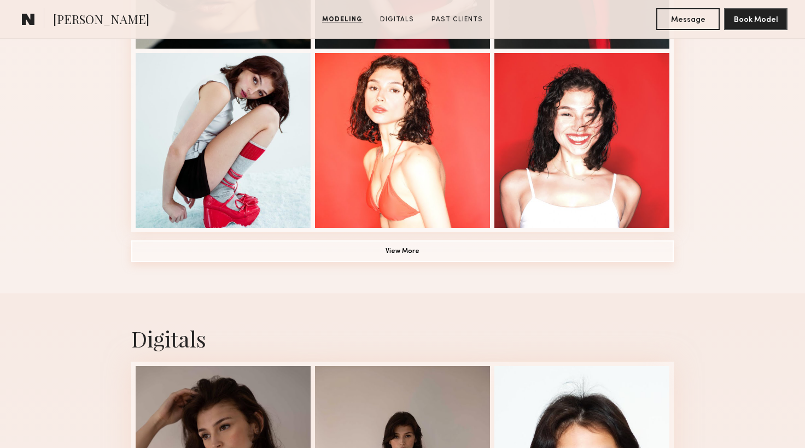
click at [331, 254] on button "View More" at bounding box center [402, 251] width 542 height 22
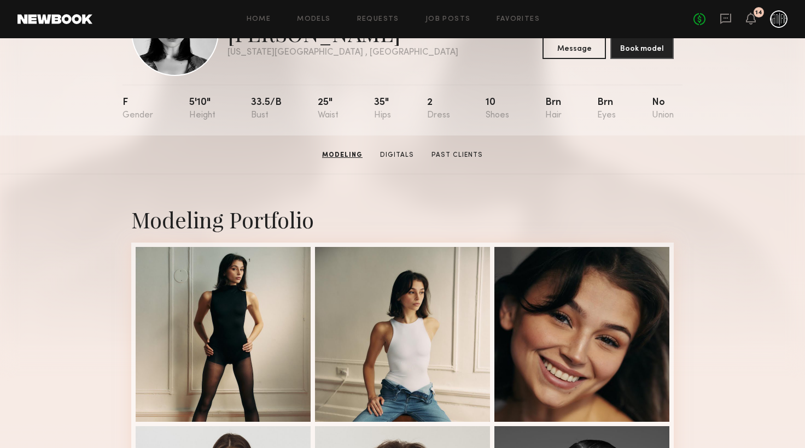
scroll to position [0, 0]
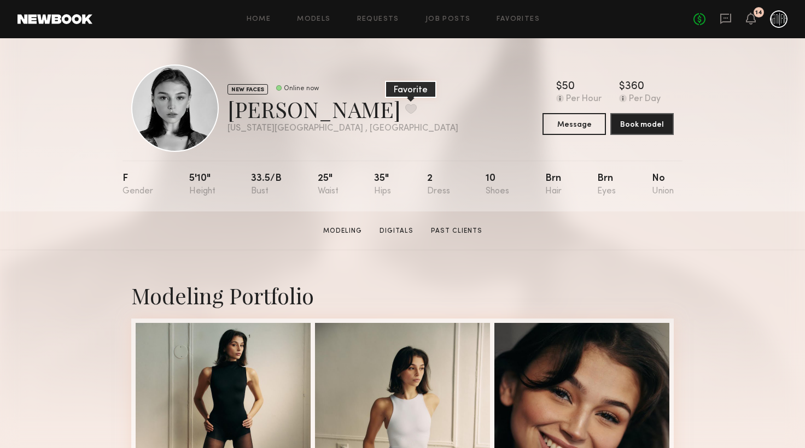
click at [405, 106] on button at bounding box center [410, 109] width 11 height 10
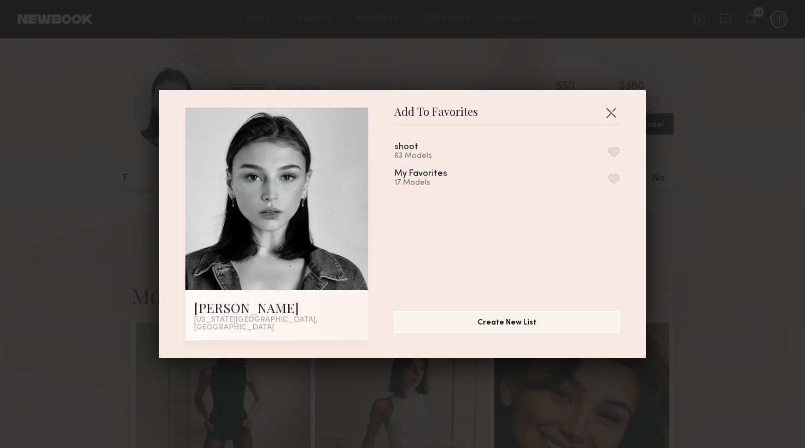
click at [613, 183] on button "button" at bounding box center [613, 179] width 11 height 10
click at [607, 118] on button "button" at bounding box center [610, 112] width 17 height 17
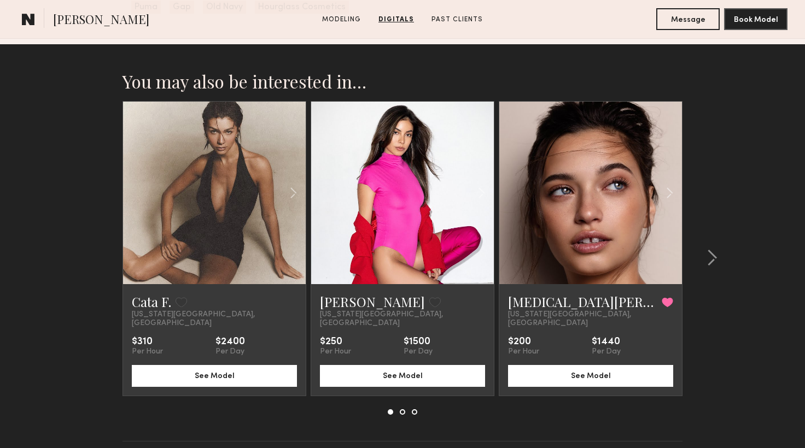
scroll to position [2180, 0]
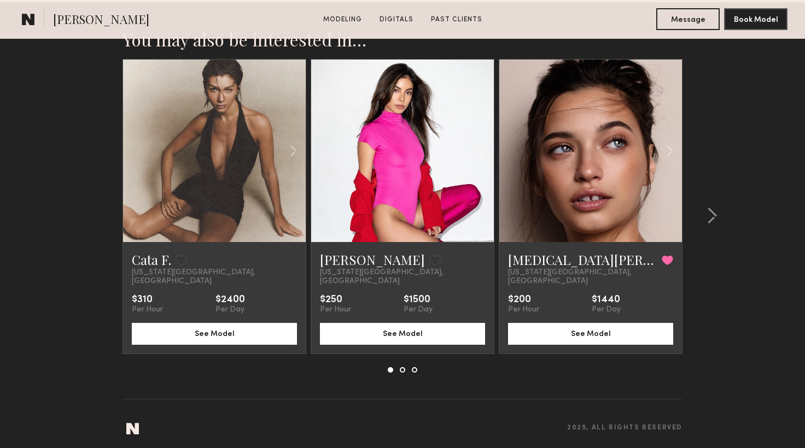
click at [541, 153] on div at bounding box center [590, 151] width 183 height 183
click at [607, 331] on button "See Model" at bounding box center [590, 333] width 165 height 22
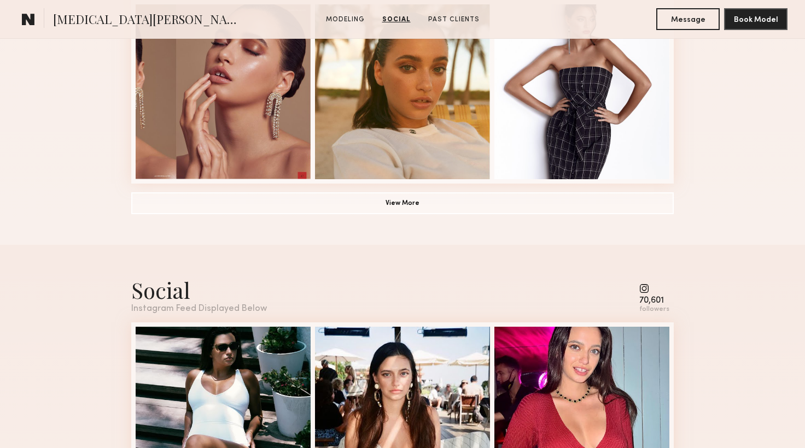
scroll to position [866, 0]
click at [484, 196] on button "View More" at bounding box center [402, 203] width 542 height 22
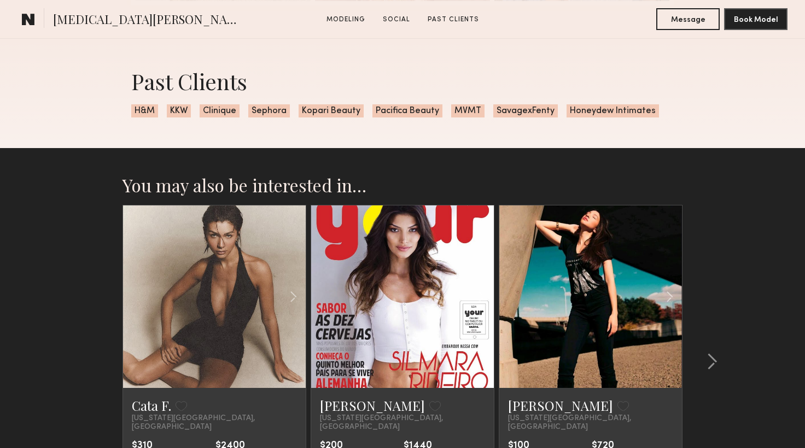
scroll to position [2193, 0]
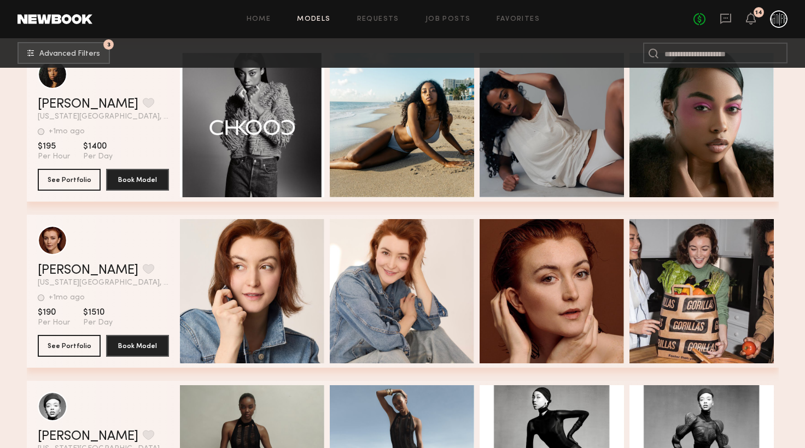
scroll to position [43387, 0]
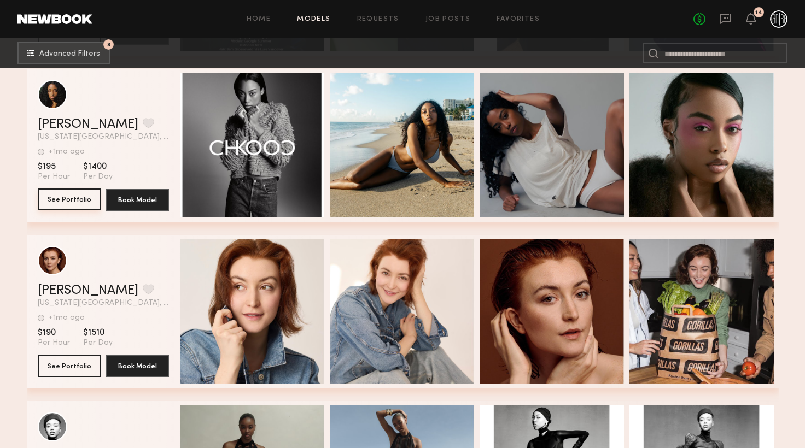
click at [80, 205] on button "See Portfolio" at bounding box center [69, 200] width 63 height 22
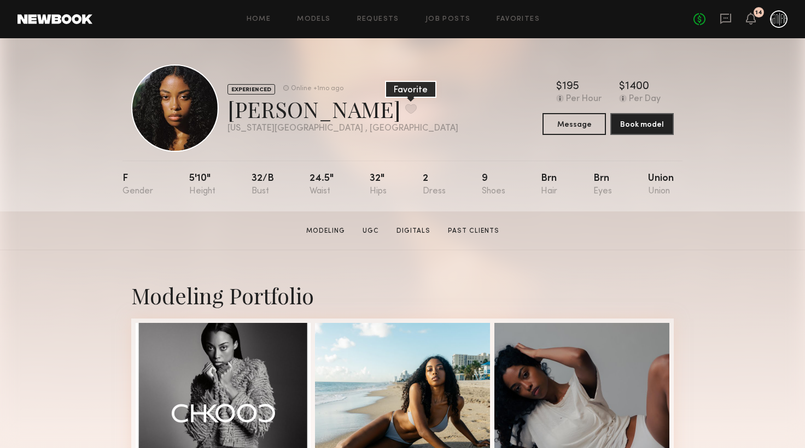
click at [405, 110] on button at bounding box center [410, 109] width 11 height 10
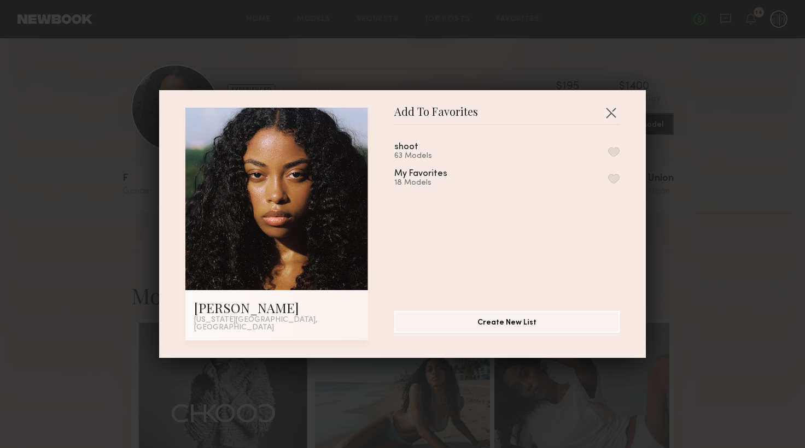
click at [613, 184] on button "button" at bounding box center [613, 179] width 11 height 10
